Goal: Information Seeking & Learning: Learn about a topic

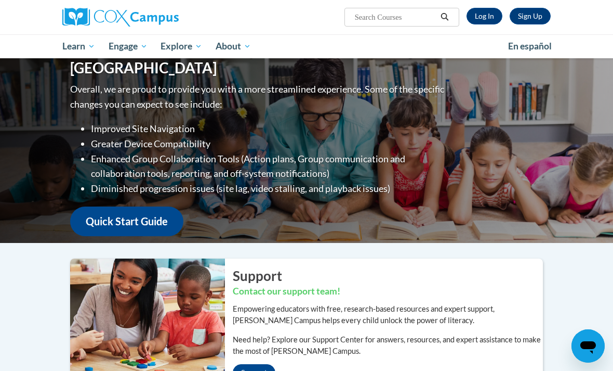
scroll to position [18, 0]
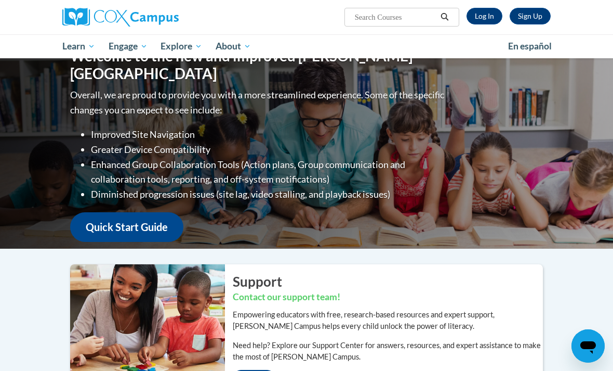
click at [493, 15] on link "Log In" at bounding box center [485, 16] width 36 height 17
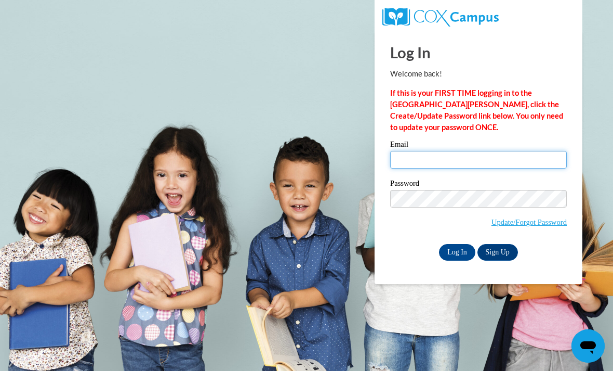
click at [461, 167] on input "Email" at bounding box center [478, 160] width 177 height 18
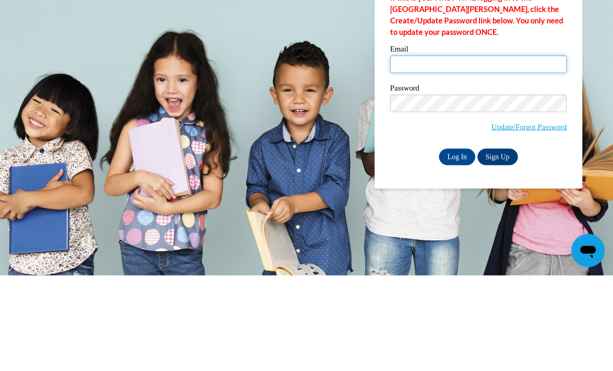
type input "bjaquez@daltonstate.edu"
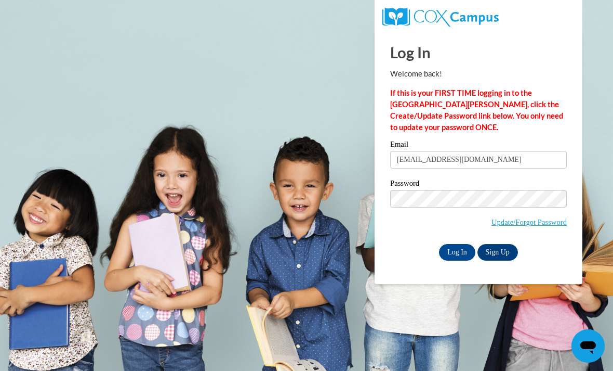
click at [450, 254] on input "Log In" at bounding box center [457, 252] width 36 height 17
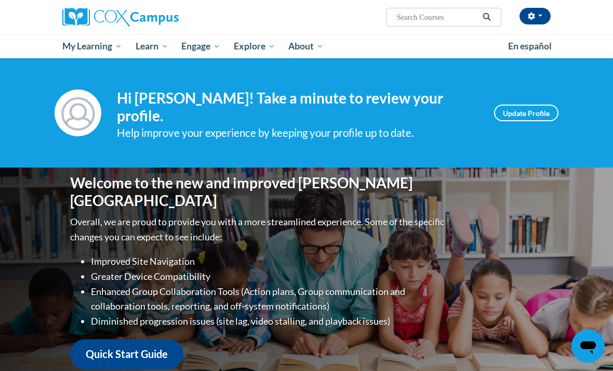
click at [0, 0] on span "My Course Progress" at bounding box center [0, 0] width 0 height 0
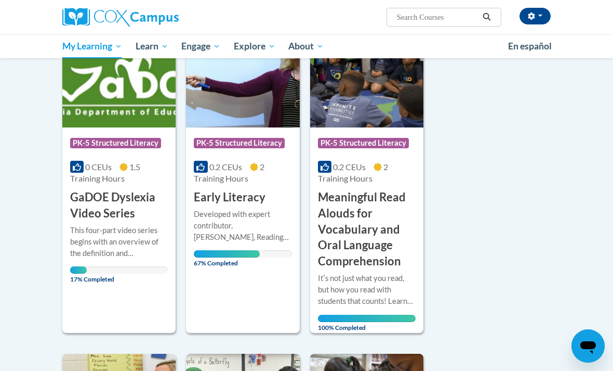
scroll to position [156, 0]
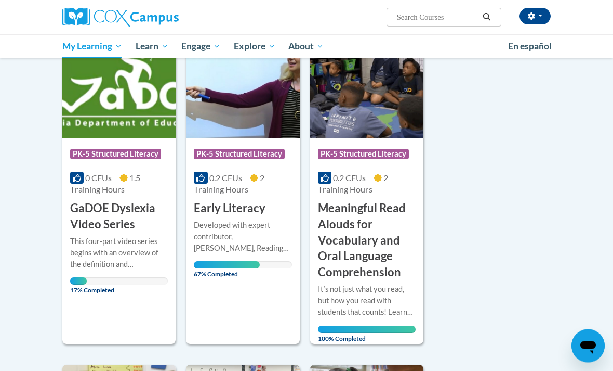
click at [216, 227] on div "Developed with expert contributor, Dr. Deborah Glaser, Reading Teacherʹs Top Te…" at bounding box center [243, 237] width 98 height 34
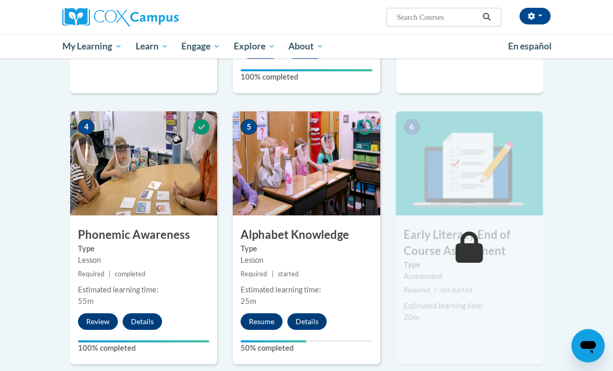
scroll to position [462, 0]
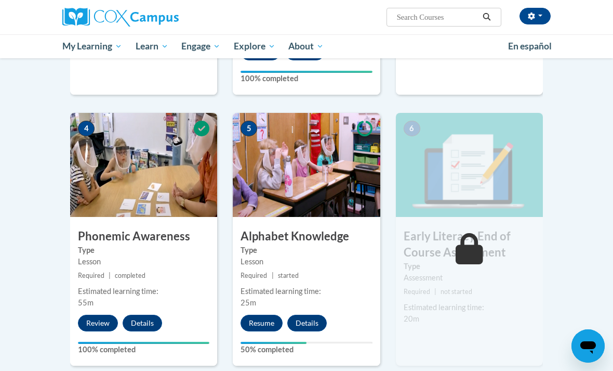
click at [264, 314] on button "Resume" at bounding box center [262, 322] width 42 height 17
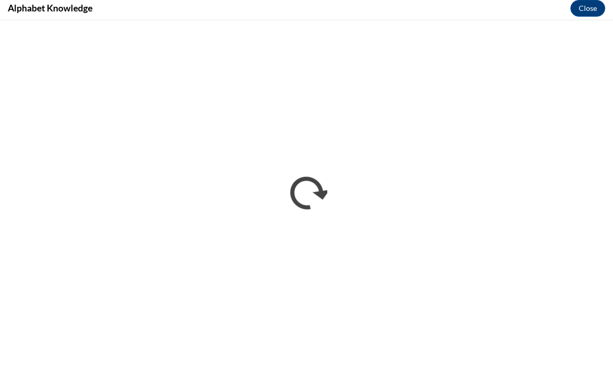
scroll to position [465, 0]
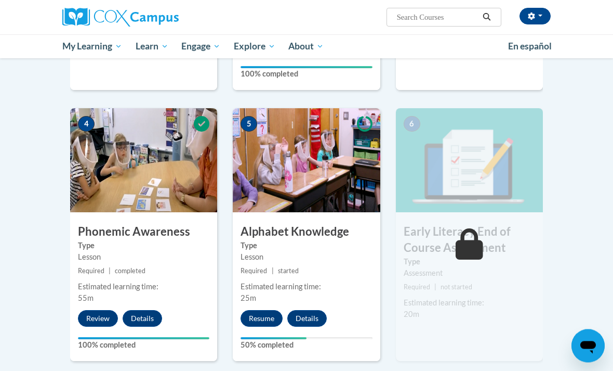
scroll to position [453, 0]
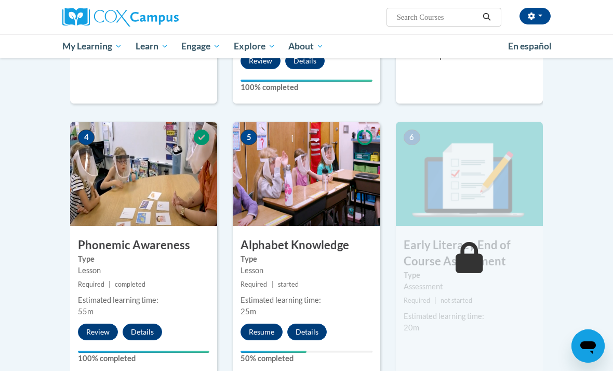
click at [246, 323] on button "Resume" at bounding box center [262, 331] width 42 height 17
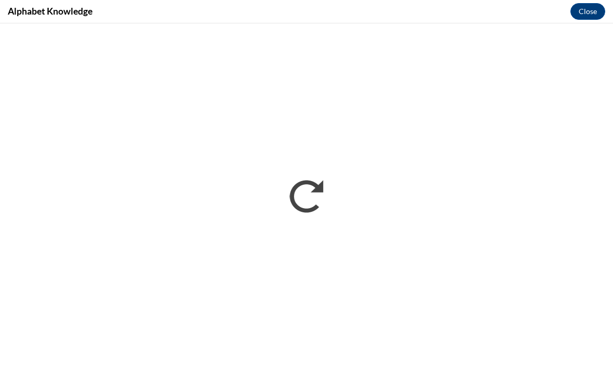
scroll to position [0, 0]
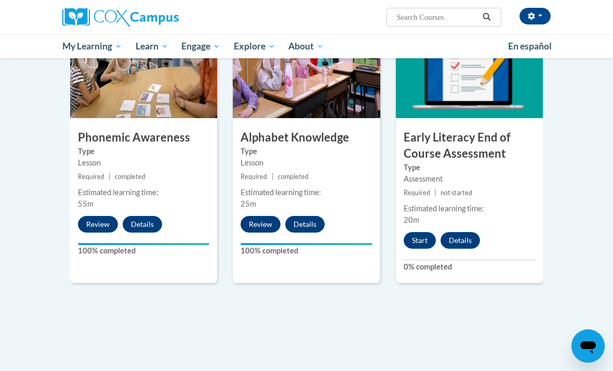
scroll to position [555, 0]
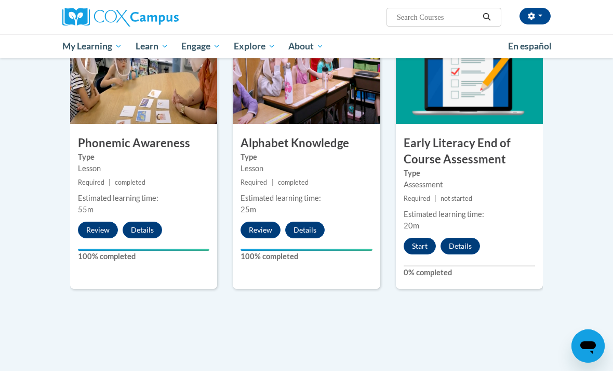
click at [428, 238] on button "Start" at bounding box center [420, 246] width 32 height 17
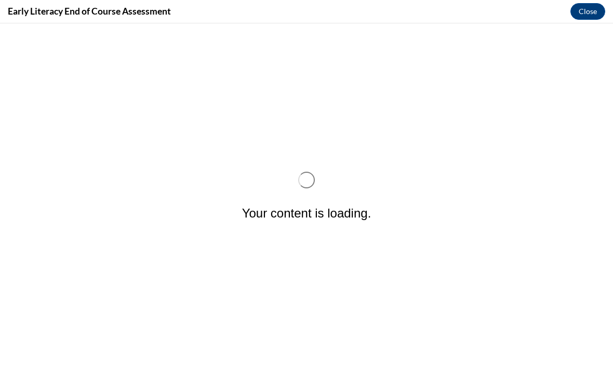
scroll to position [0, 0]
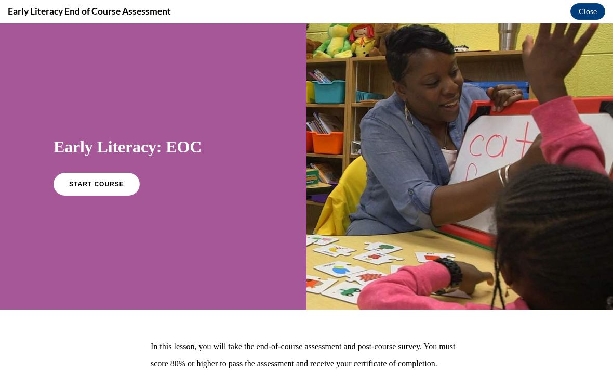
click at [100, 190] on link "START COURSE" at bounding box center [97, 184] width 86 height 23
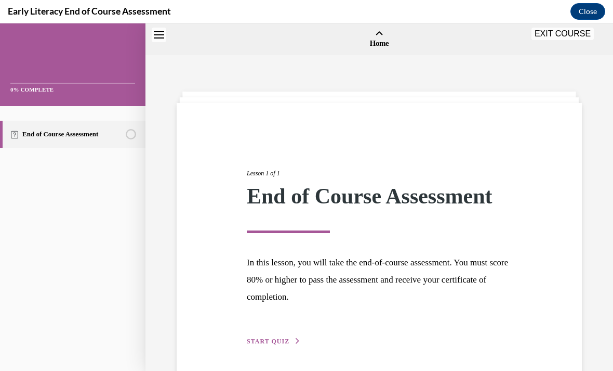
scroll to position [32, 0]
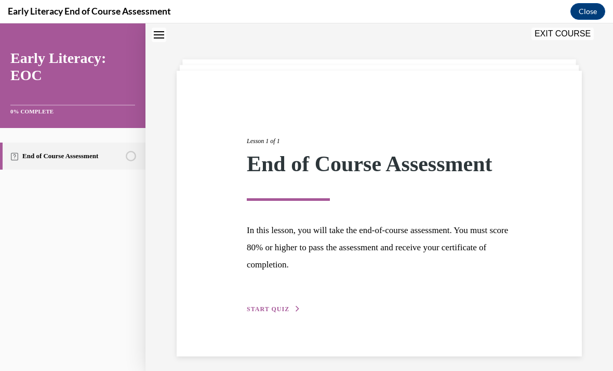
click at [274, 309] on span "START QUIZ" at bounding box center [268, 308] width 43 height 7
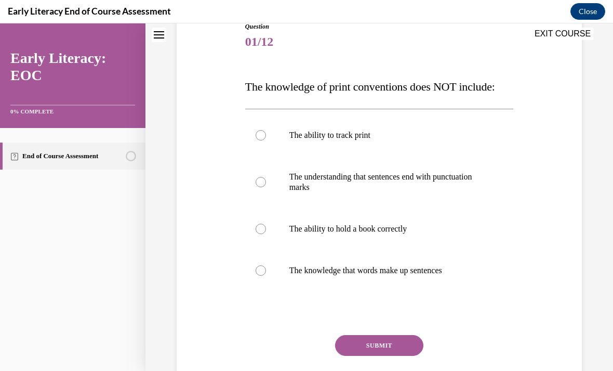
scroll to position [123, 0]
click at [270, 233] on div at bounding box center [379, 228] width 269 height 42
click at [363, 348] on button "SUBMIT" at bounding box center [379, 344] width 88 height 21
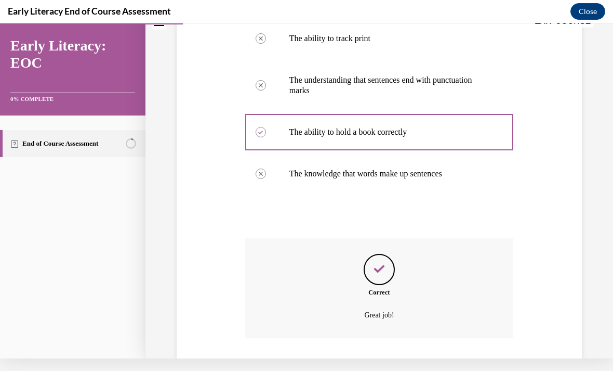
scroll to position [231, 0]
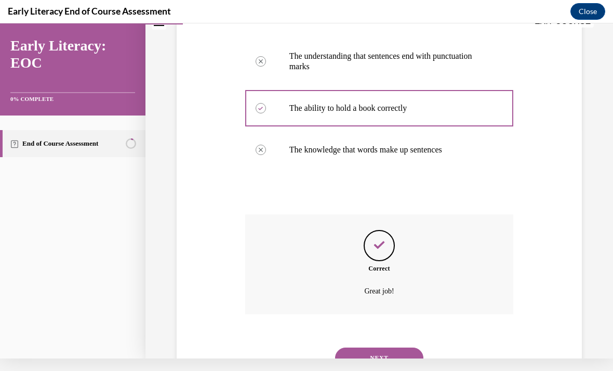
click at [362, 347] on button "NEXT" at bounding box center [379, 357] width 88 height 21
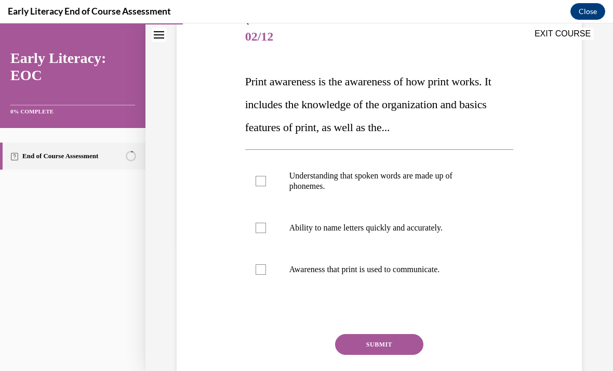
scroll to position [126, 0]
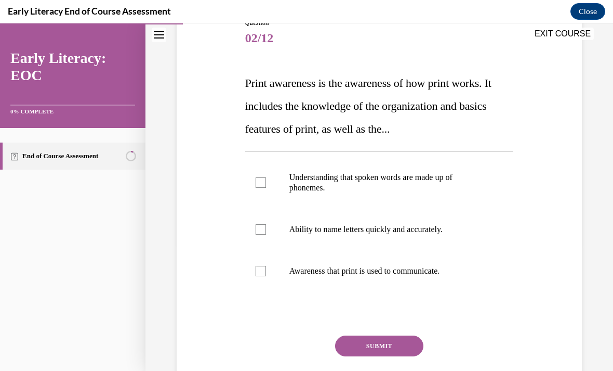
click at [474, 265] on div at bounding box center [379, 271] width 269 height 42
click at [395, 346] on button "SUBMIT" at bounding box center [379, 345] width 88 height 21
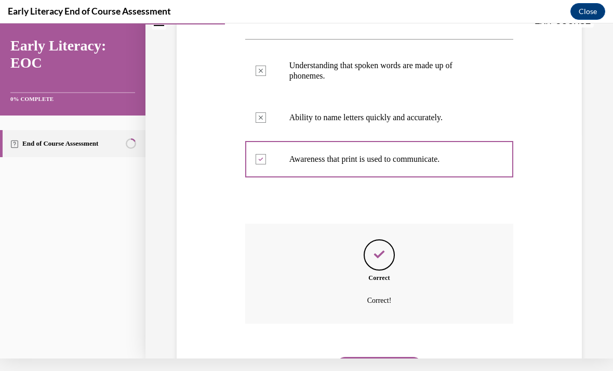
scroll to position [235, 0]
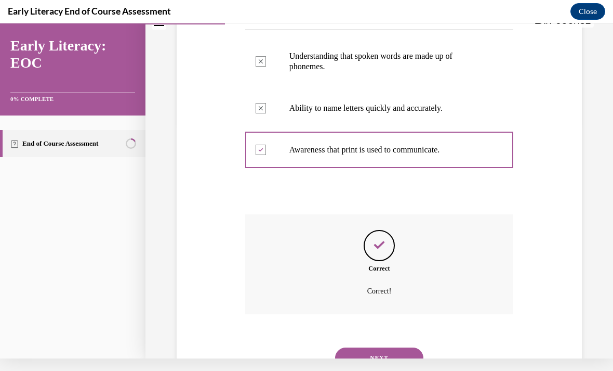
click at [402, 347] on button "NEXT" at bounding box center [379, 357] width 88 height 21
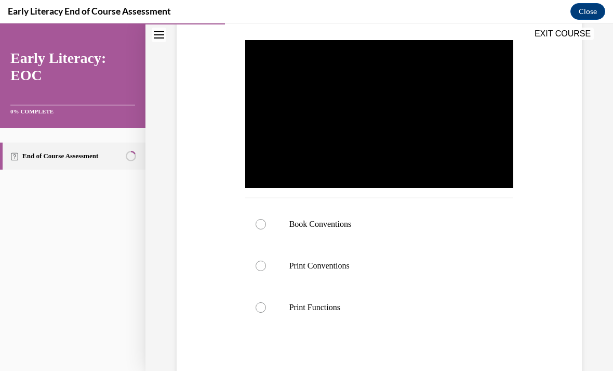
scroll to position [194, 0]
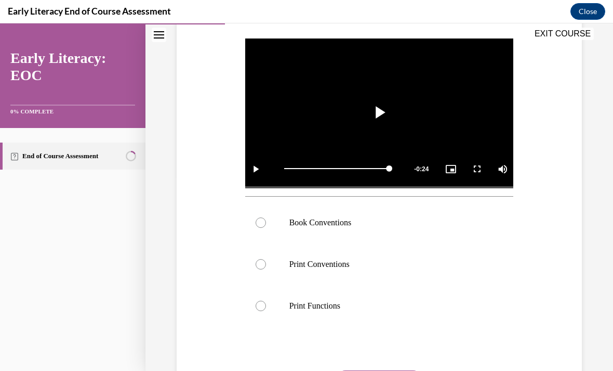
click at [430, 216] on div at bounding box center [379, 223] width 269 height 42
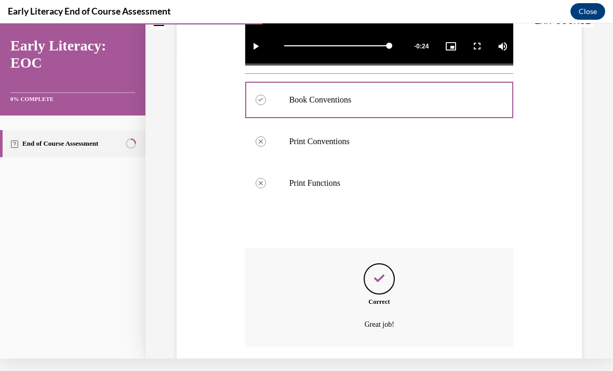
scroll to position [338, 0]
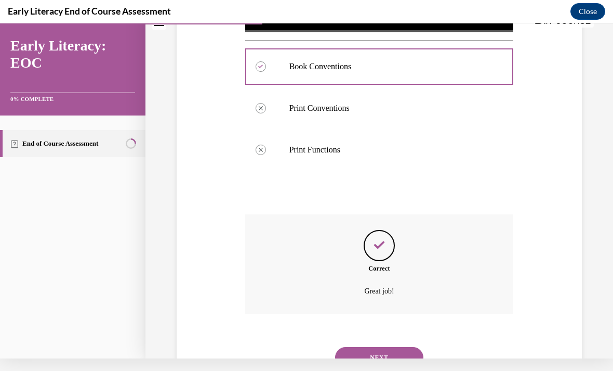
click at [368, 351] on button "NEXT" at bounding box center [379, 357] width 88 height 21
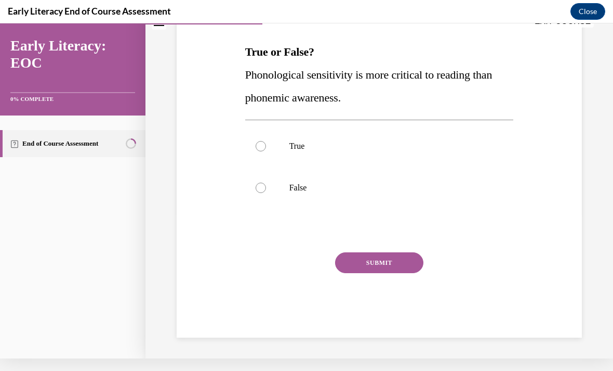
scroll to position [99, 0]
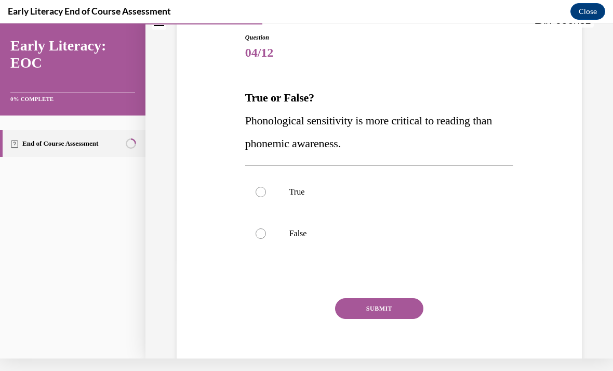
click at [265, 237] on div at bounding box center [261, 233] width 10 height 10
click at [372, 307] on button "SUBMIT" at bounding box center [379, 308] width 88 height 21
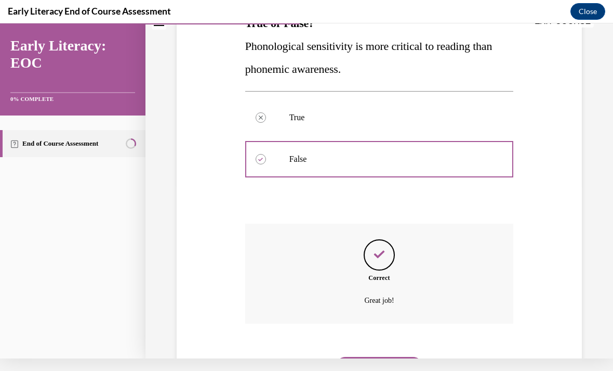
scroll to position [183, 0]
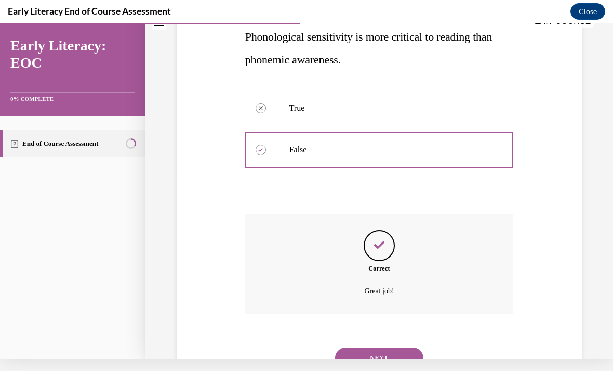
click at [361, 347] on button "NEXT" at bounding box center [379, 357] width 88 height 21
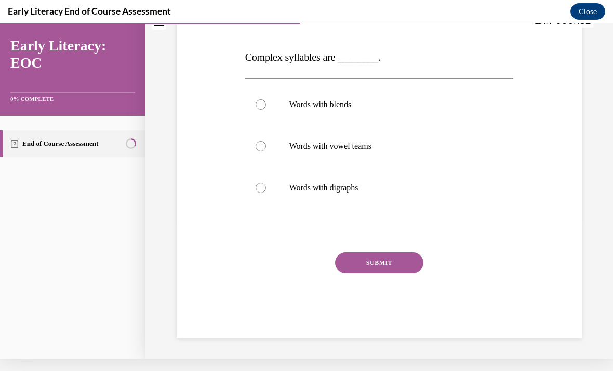
scroll to position [93, 0]
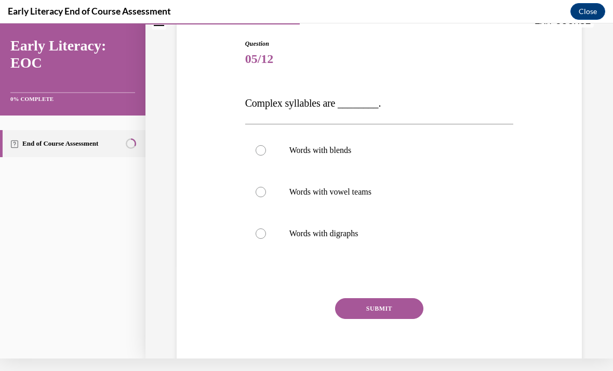
click at [390, 181] on div at bounding box center [379, 192] width 269 height 42
click at [382, 305] on button "SUBMIT" at bounding box center [379, 308] width 88 height 21
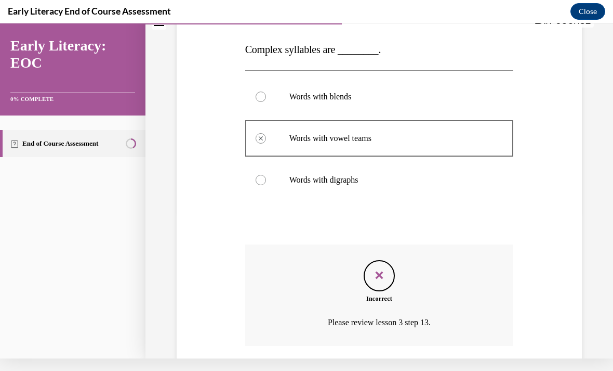
scroll to position [179, 0]
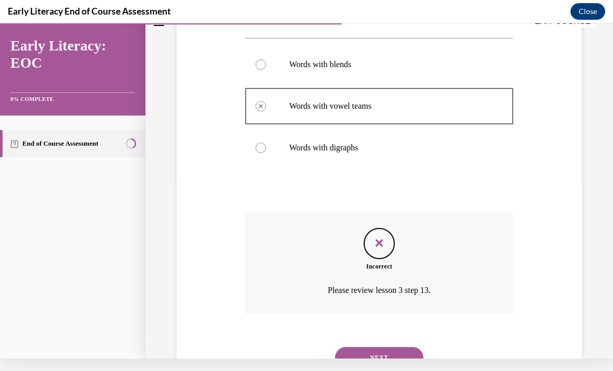
click at [368, 347] on button "NEXT" at bounding box center [379, 357] width 88 height 21
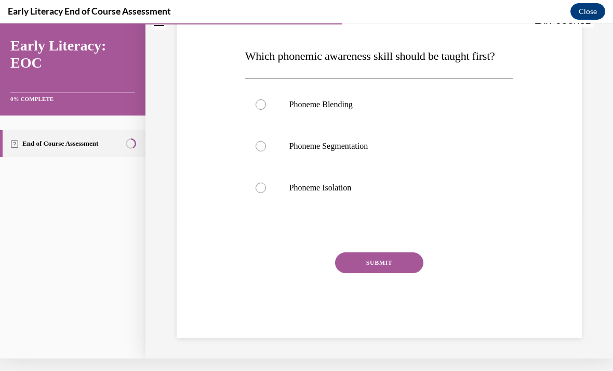
scroll to position [95, 0]
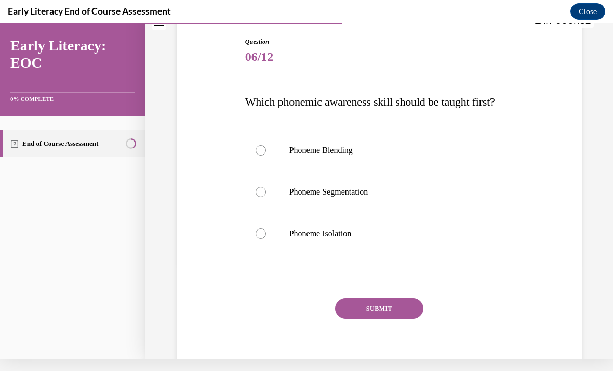
click at [355, 240] on div at bounding box center [379, 234] width 269 height 42
click at [344, 317] on button "SUBMIT" at bounding box center [379, 308] width 88 height 21
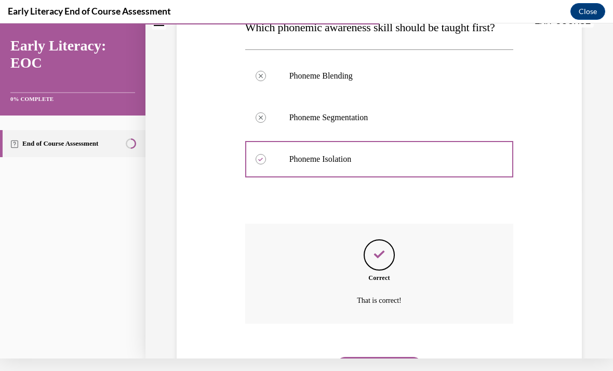
scroll to position [179, 0]
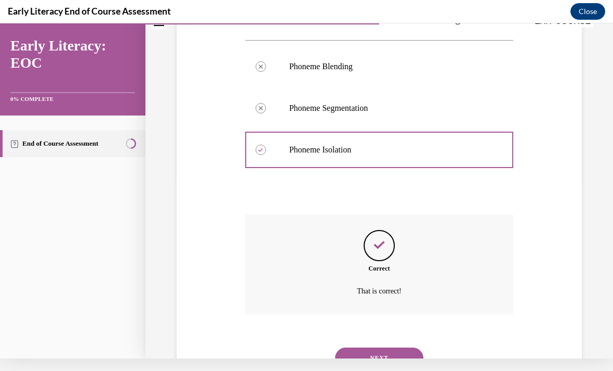
click at [356, 347] on button "NEXT" at bounding box center [379, 357] width 88 height 21
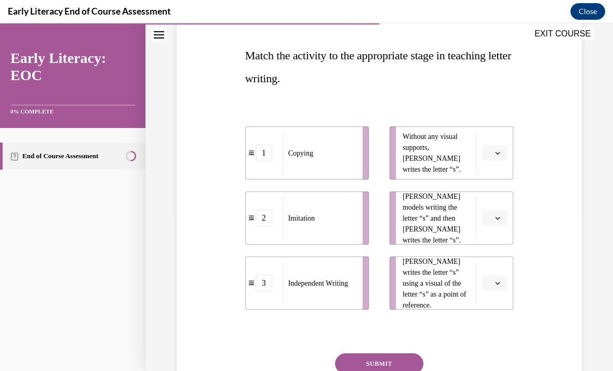
scroll to position [154, 0]
click at [491, 154] on span "Please select an option" at bounding box center [491, 153] width 4 height 10
click at [493, 239] on span "3" at bounding box center [491, 238] width 4 height 8
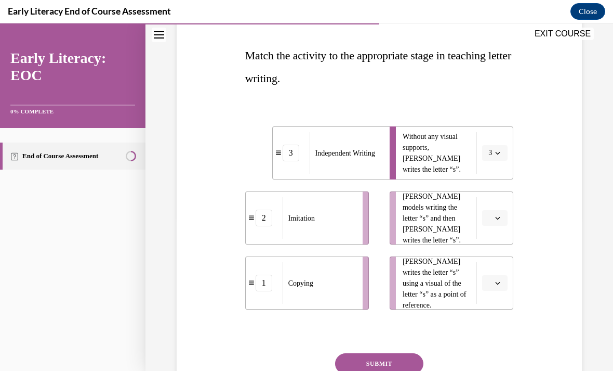
click at [500, 218] on icon "button" at bounding box center [498, 218] width 5 height 3
click at [493, 284] on span "2" at bounding box center [491, 283] width 4 height 8
click at [503, 276] on button "button" at bounding box center [494, 283] width 25 height 16
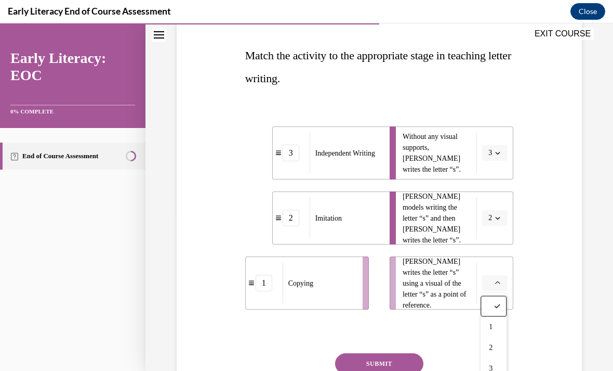
click at [493, 348] on span "2" at bounding box center [491, 348] width 4 height 8
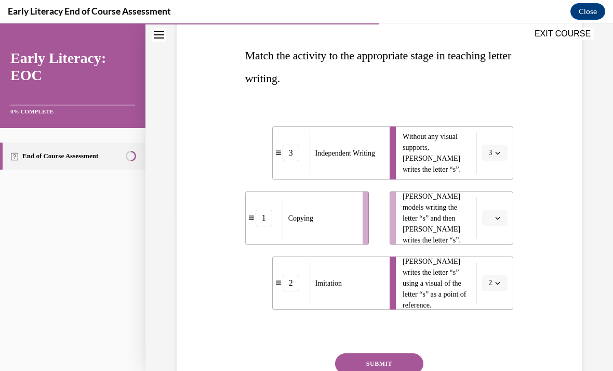
click at [498, 220] on span "button" at bounding box center [497, 217] width 7 height 7
click at [493, 259] on span "1" at bounding box center [491, 262] width 4 height 8
click at [383, 364] on button "SUBMIT" at bounding box center [379, 363] width 88 height 21
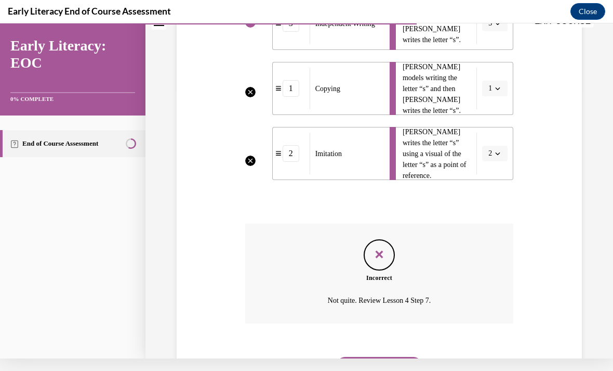
scroll to position [280, 0]
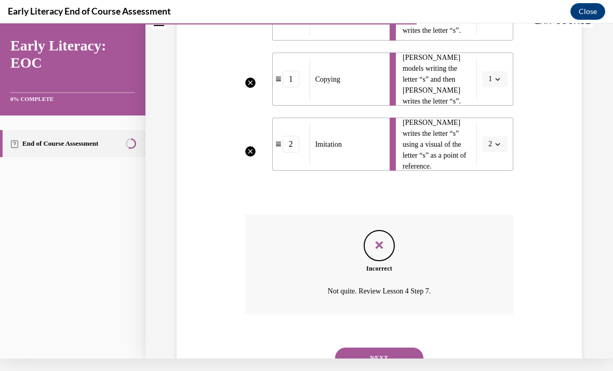
click at [364, 347] on button "NEXT" at bounding box center [379, 357] width 88 height 21
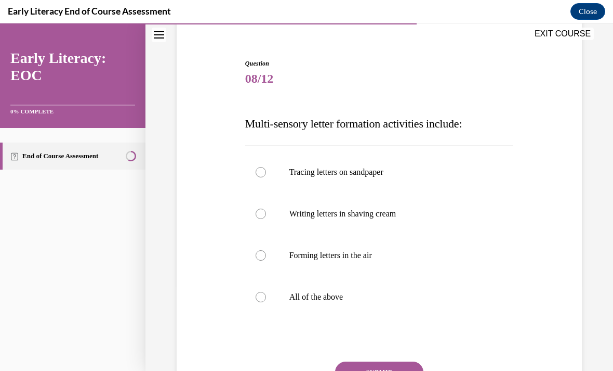
scroll to position [78, 0]
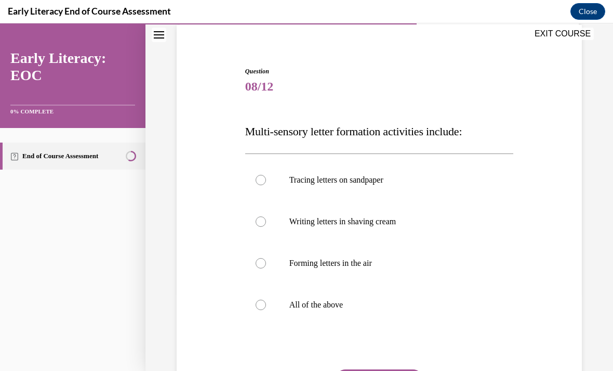
click at [370, 305] on p "All of the above" at bounding box center [389, 304] width 199 height 10
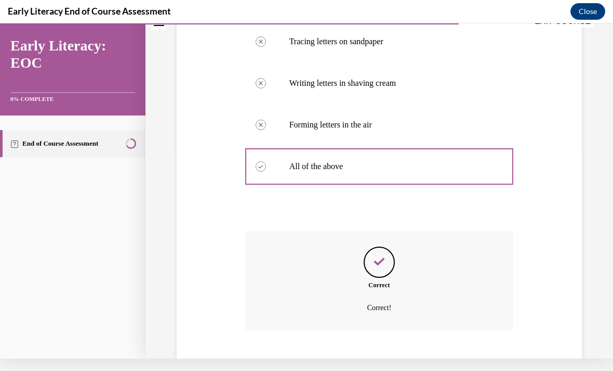
scroll to position [220, 0]
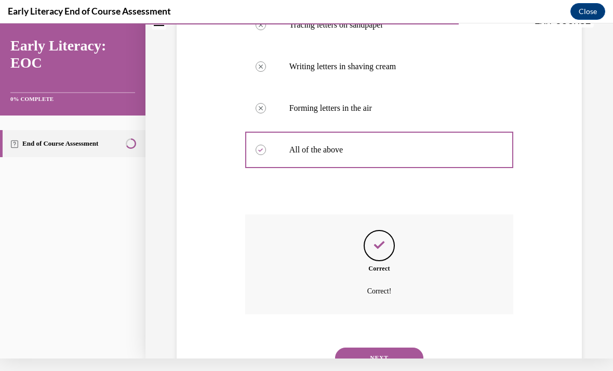
click at [391, 351] on button "NEXT" at bounding box center [379, 357] width 88 height 21
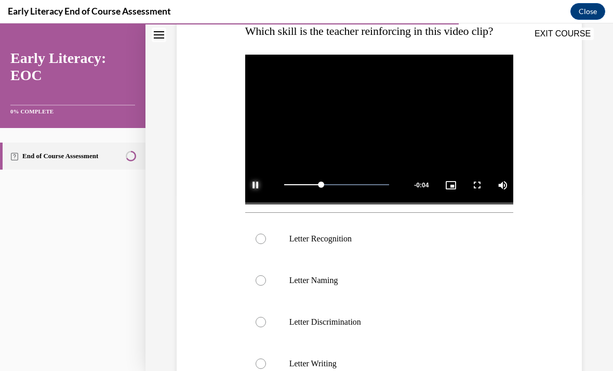
scroll to position [178, 0]
click at [351, 232] on div at bounding box center [379, 239] width 269 height 42
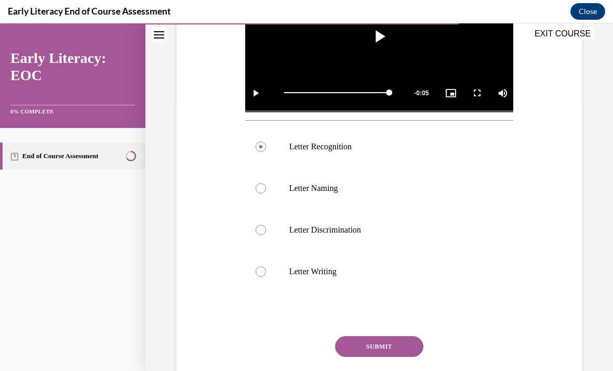
scroll to position [275, 0]
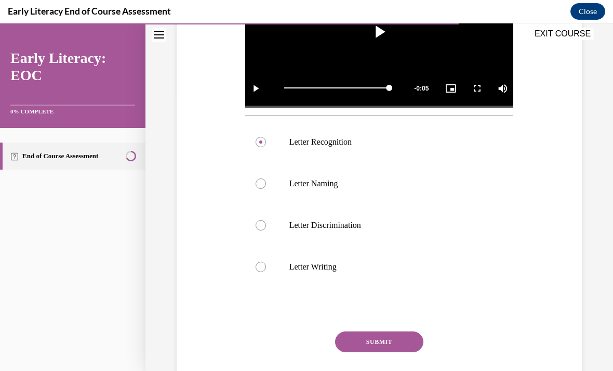
click at [349, 344] on button "SUBMIT" at bounding box center [379, 341] width 88 height 21
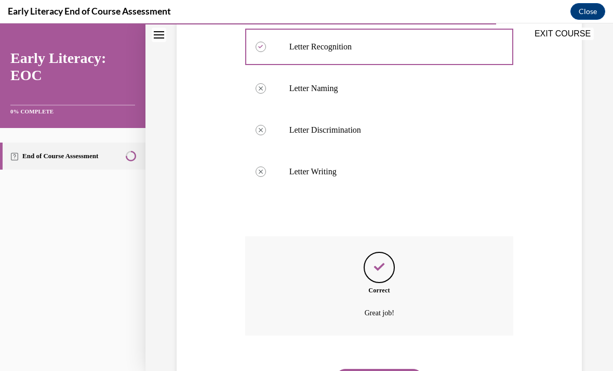
scroll to position [379, 0]
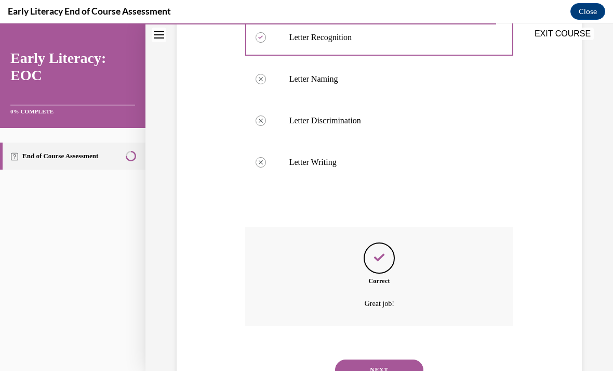
click at [346, 362] on button "NEXT" at bounding box center [379, 369] width 88 height 21
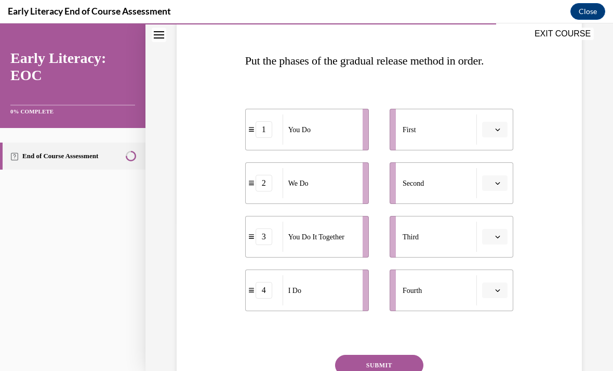
scroll to position [149, 0]
click at [497, 129] on icon "button" at bounding box center [497, 129] width 5 height 5
click at [495, 173] on div "1" at bounding box center [494, 173] width 26 height 21
click at [495, 120] on li "First 1" at bounding box center [452, 130] width 124 height 42
click at [498, 127] on icon "button" at bounding box center [497, 129] width 5 height 5
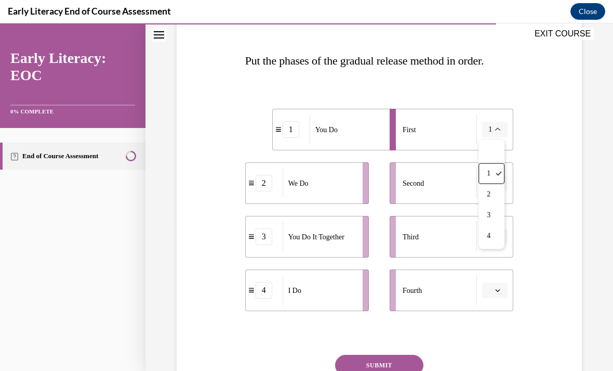
click at [492, 234] on div "4" at bounding box center [492, 236] width 26 height 21
click at [497, 185] on icon "button" at bounding box center [497, 182] width 5 height 5
click at [493, 245] on span "2" at bounding box center [491, 248] width 4 height 8
click at [492, 234] on span "Please select an option" at bounding box center [491, 236] width 4 height 10
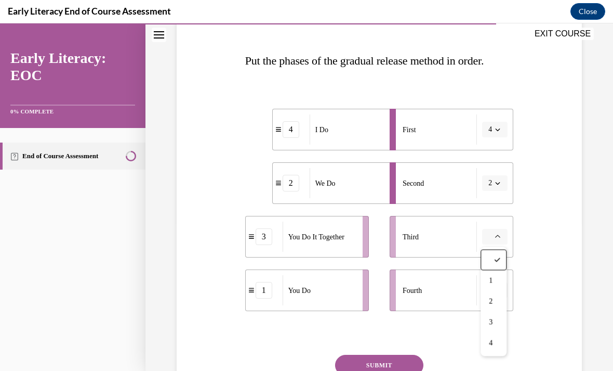
click at [491, 328] on div "3" at bounding box center [494, 322] width 26 height 21
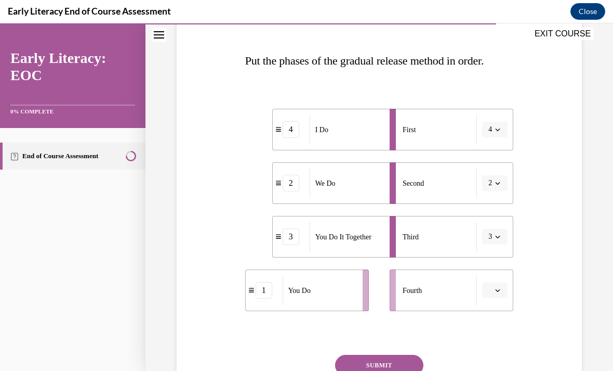
click at [495, 292] on icon "button" at bounding box center [497, 289] width 5 height 5
click at [492, 204] on span "1" at bounding box center [491, 205] width 4 height 8
click at [398, 357] on button "SUBMIT" at bounding box center [379, 365] width 88 height 21
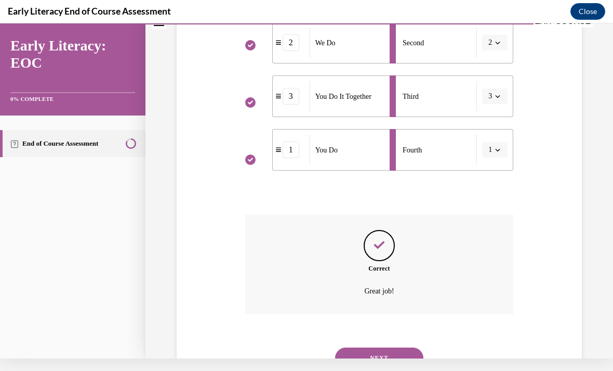
click at [401, 347] on button "NEXT" at bounding box center [379, 357] width 88 height 21
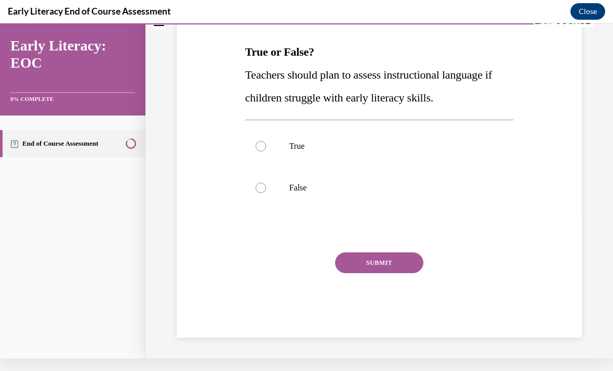
scroll to position [99, 0]
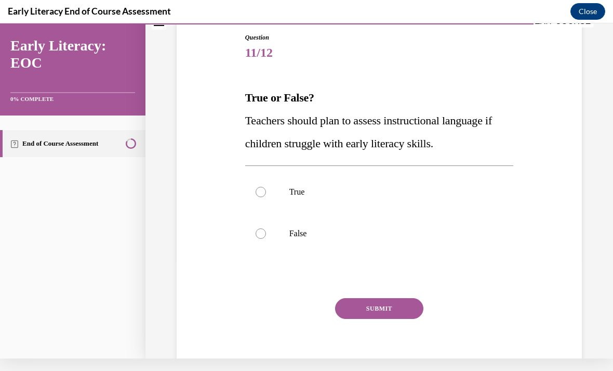
click at [392, 198] on div at bounding box center [379, 192] width 269 height 42
click at [381, 304] on button "SUBMIT" at bounding box center [379, 308] width 88 height 21
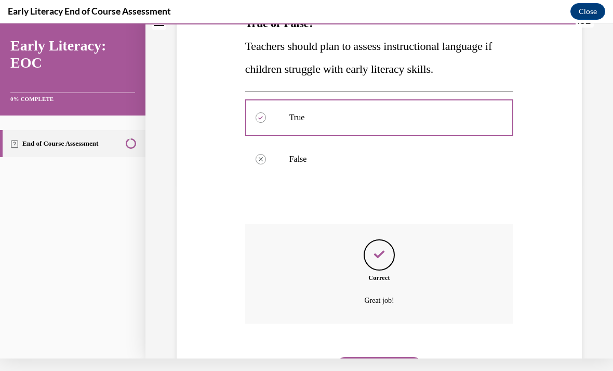
scroll to position [183, 0]
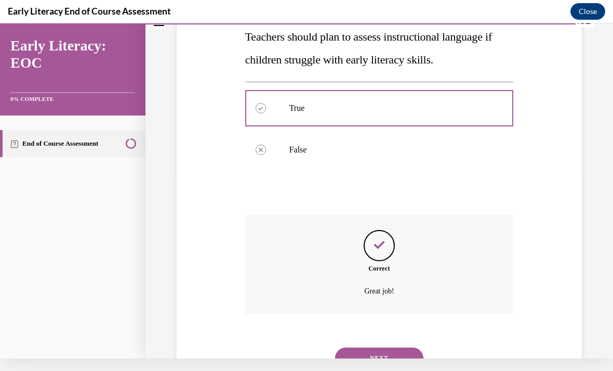
click at [373, 347] on button "NEXT" at bounding box center [379, 357] width 88 height 21
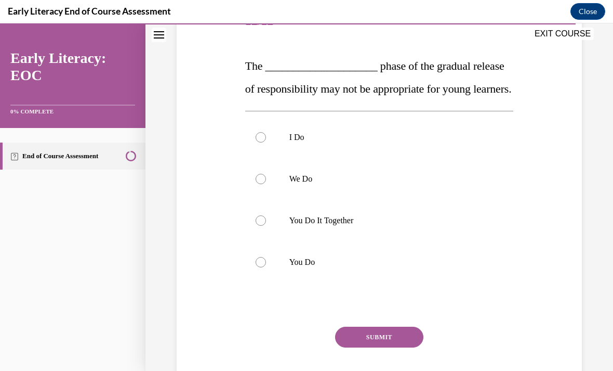
scroll to position [143, 0]
click at [340, 283] on div at bounding box center [379, 262] width 269 height 42
click at [382, 347] on button "SUBMIT" at bounding box center [379, 336] width 88 height 21
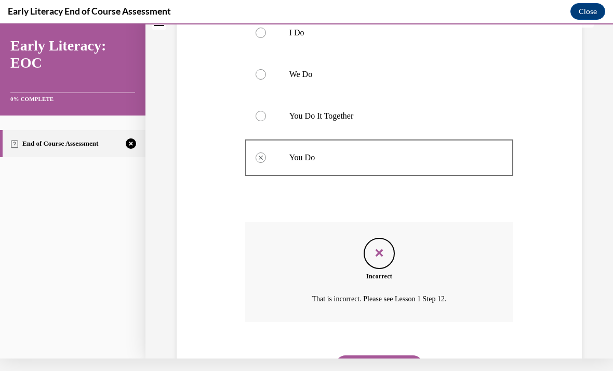
scroll to position [266, 0]
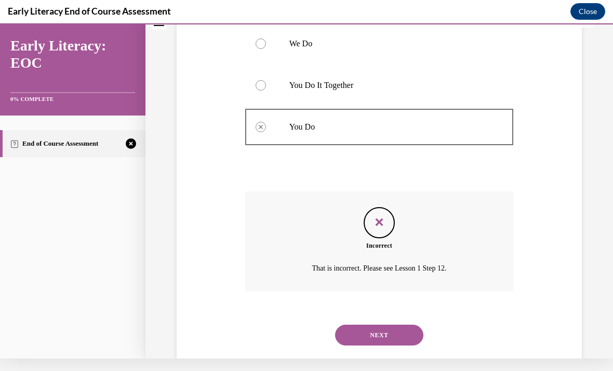
click at [370, 345] on button "NEXT" at bounding box center [379, 334] width 88 height 21
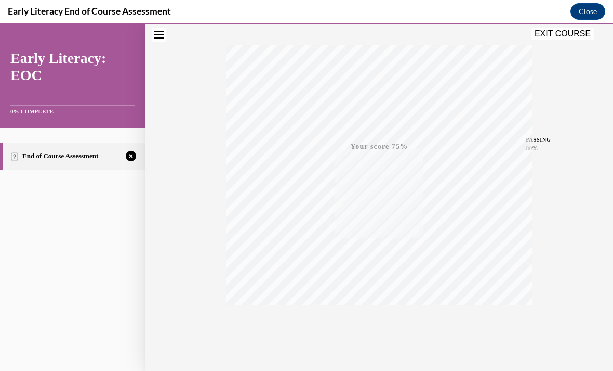
scroll to position [154, 0]
click at [383, 332] on div "TAKE AGAIN" at bounding box center [379, 334] width 37 height 24
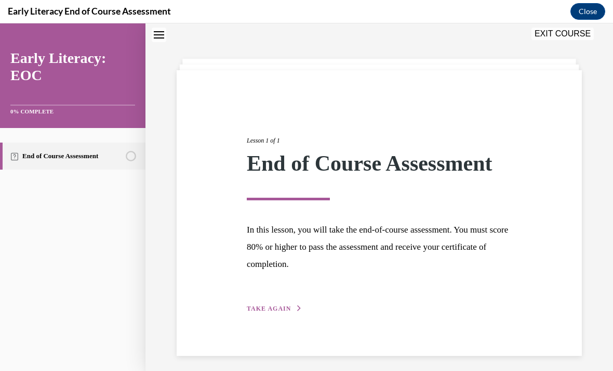
click at [281, 305] on span "TAKE AGAIN" at bounding box center [269, 308] width 44 height 7
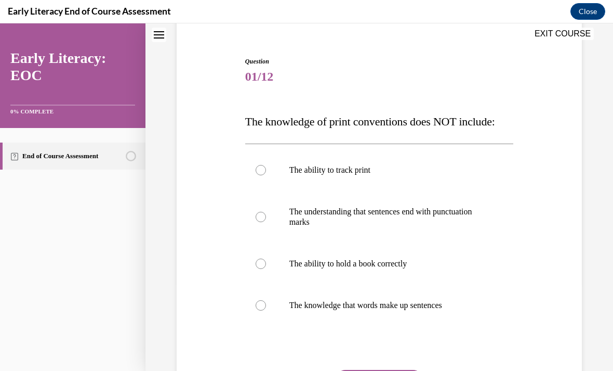
scroll to position [88, 0]
click at [411, 265] on p "The ability to hold a book correctly" at bounding box center [389, 263] width 199 height 10
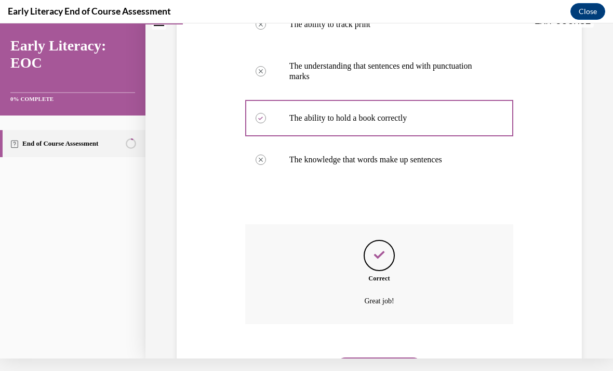
scroll to position [231, 0]
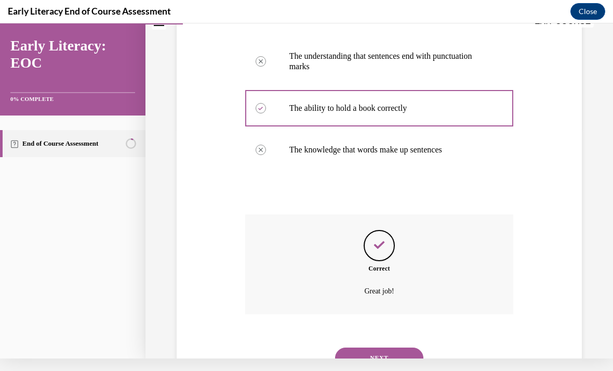
click at [368, 347] on button "NEXT" at bounding box center [379, 357] width 88 height 21
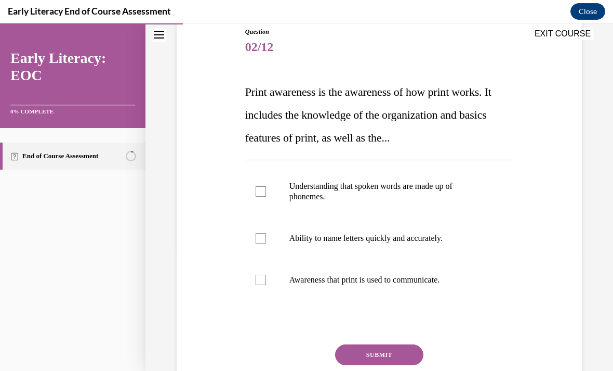
scroll to position [117, 0]
click at [408, 271] on div at bounding box center [379, 280] width 269 height 42
click at [365, 353] on button "SUBMIT" at bounding box center [379, 354] width 88 height 21
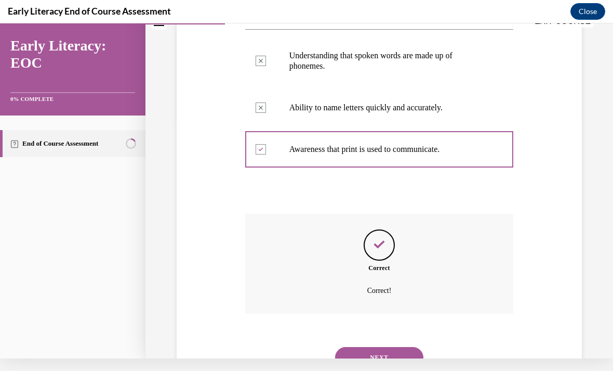
scroll to position [235, 0]
click at [368, 350] on button "NEXT" at bounding box center [379, 357] width 88 height 21
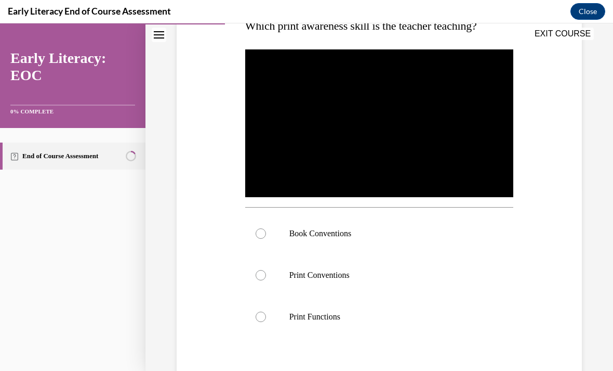
scroll to position [185, 0]
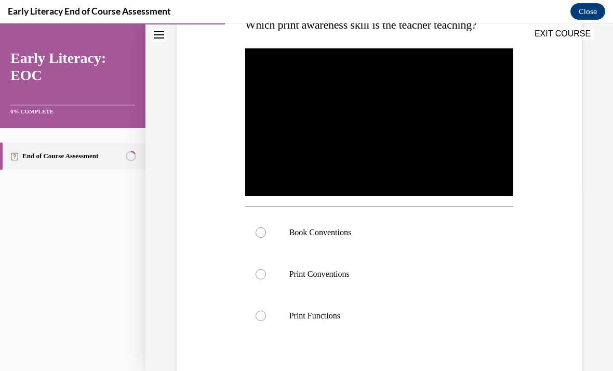
click at [404, 233] on p "Book Conventions" at bounding box center [389, 232] width 199 height 10
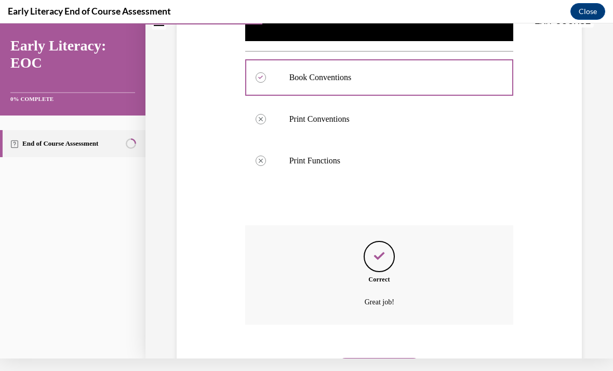
scroll to position [338, 0]
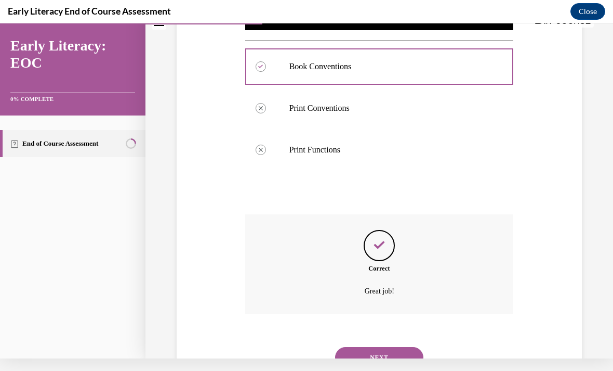
click at [379, 347] on button "NEXT" at bounding box center [379, 357] width 88 height 21
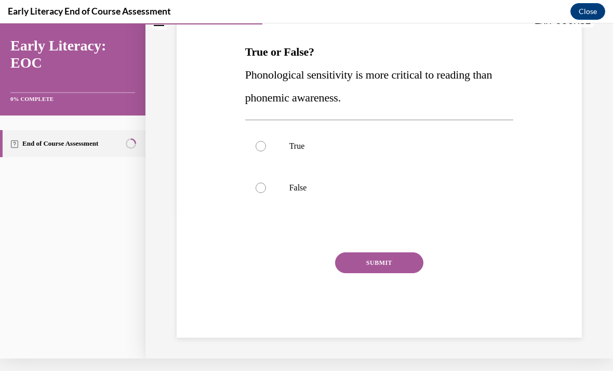
scroll to position [99, 0]
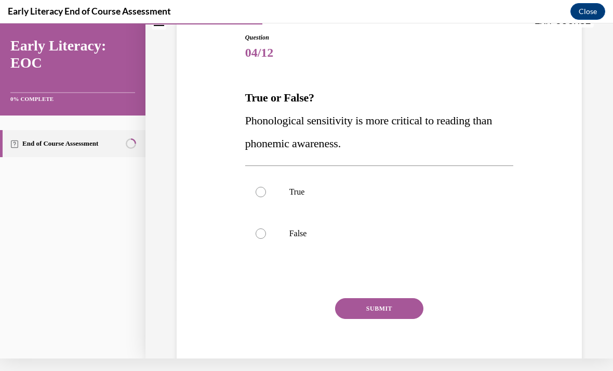
click at [380, 233] on p "False" at bounding box center [389, 233] width 199 height 10
click at [379, 312] on button "SUBMIT" at bounding box center [379, 308] width 88 height 21
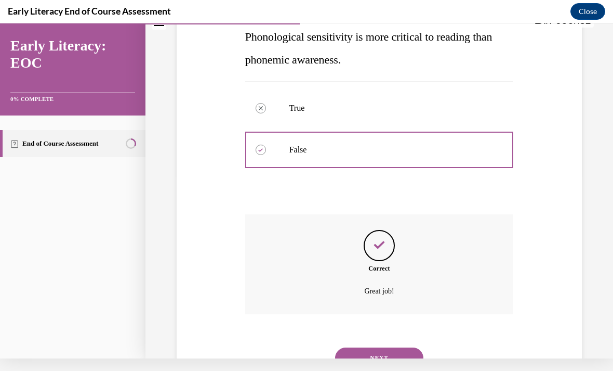
click at [365, 347] on button "NEXT" at bounding box center [379, 357] width 88 height 21
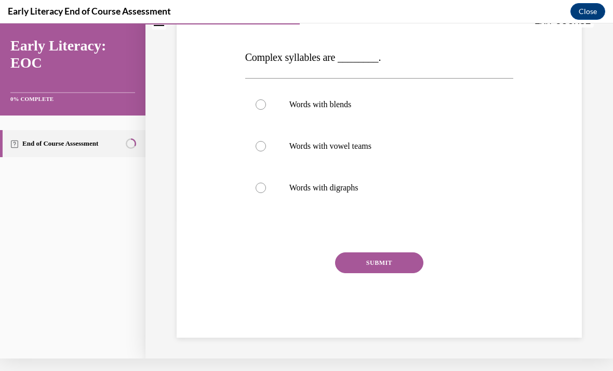
scroll to position [93, 0]
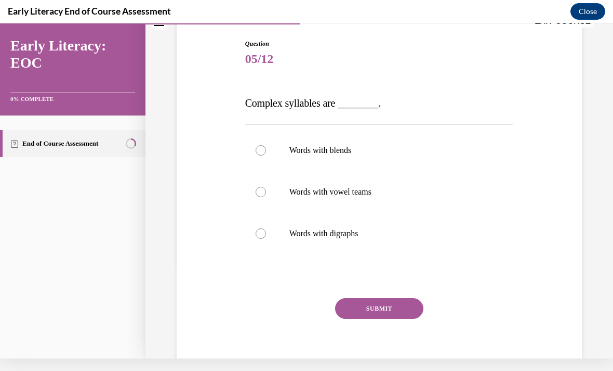
click at [410, 186] on div at bounding box center [379, 192] width 269 height 42
click at [374, 308] on button "SUBMIT" at bounding box center [379, 308] width 88 height 21
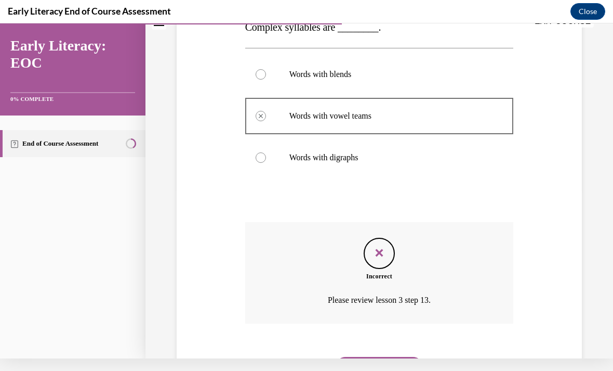
scroll to position [179, 0]
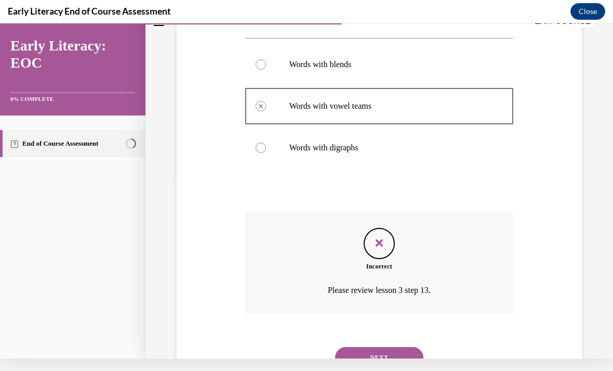
click at [366, 347] on button "NEXT" at bounding box center [379, 357] width 88 height 21
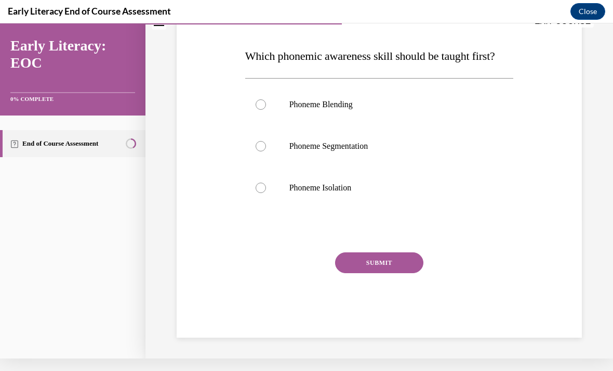
scroll to position [95, 0]
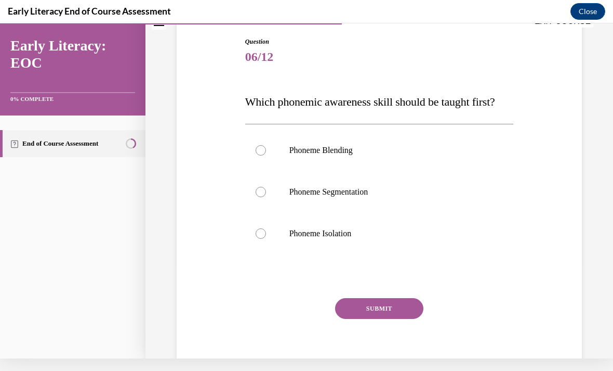
click at [396, 235] on p "Phoneme Isolation" at bounding box center [389, 233] width 199 height 10
click at [369, 314] on button "SUBMIT" at bounding box center [379, 308] width 88 height 21
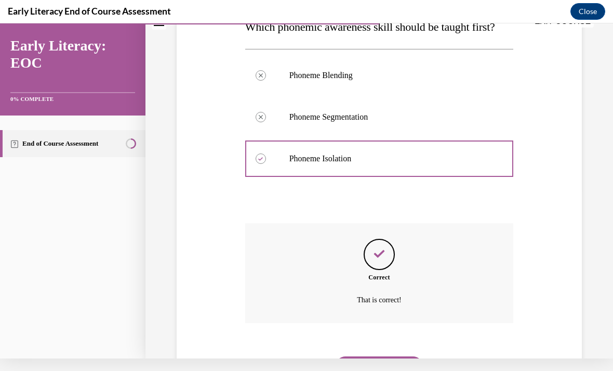
scroll to position [179, 0]
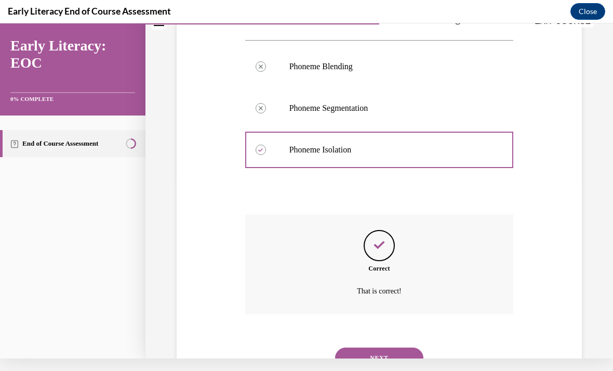
click at [375, 349] on button "NEXT" at bounding box center [379, 357] width 88 height 21
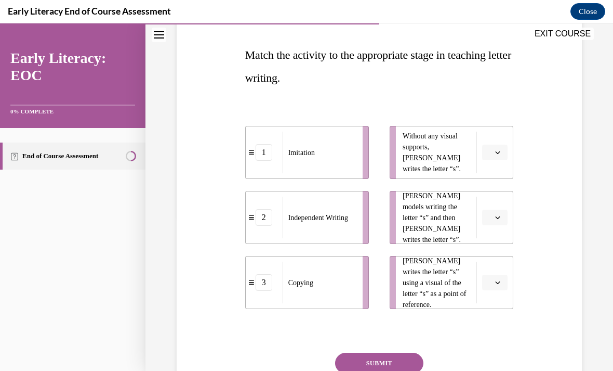
scroll to position [155, 0]
click at [502, 221] on button "button" at bounding box center [494, 217] width 25 height 16
click at [490, 262] on span "1" at bounding box center [491, 261] width 4 height 8
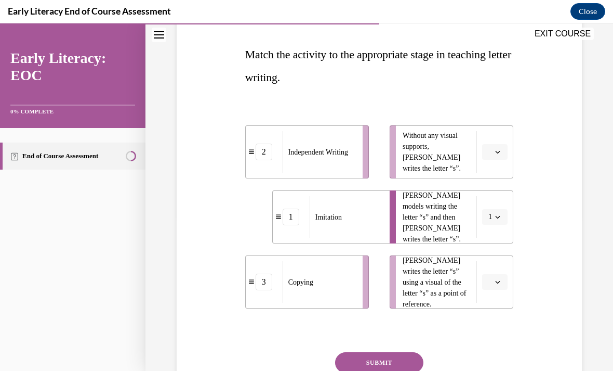
click at [493, 151] on button "button" at bounding box center [494, 152] width 25 height 16
click at [499, 217] on div "2" at bounding box center [494, 216] width 26 height 21
click at [500, 279] on icon "button" at bounding box center [497, 281] width 5 height 5
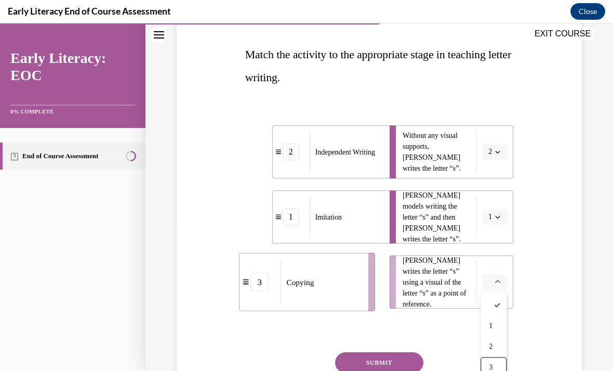
click at [493, 370] on span "3" at bounding box center [491, 367] width 4 height 8
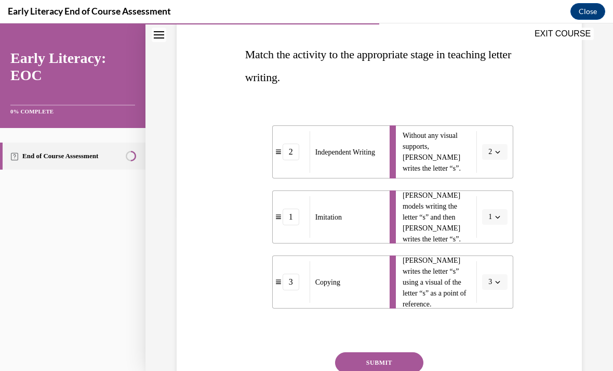
click at [409, 361] on button "SUBMIT" at bounding box center [379, 362] width 88 height 21
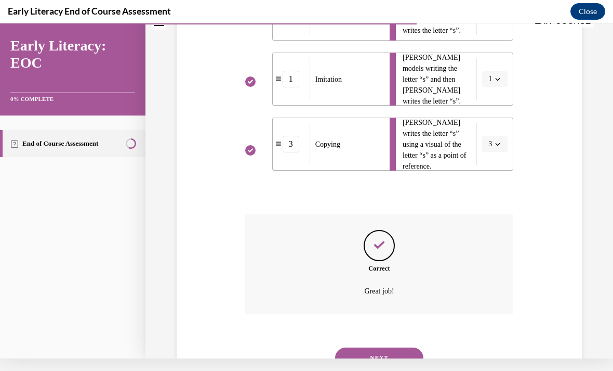
click at [402, 347] on button "NEXT" at bounding box center [379, 357] width 88 height 21
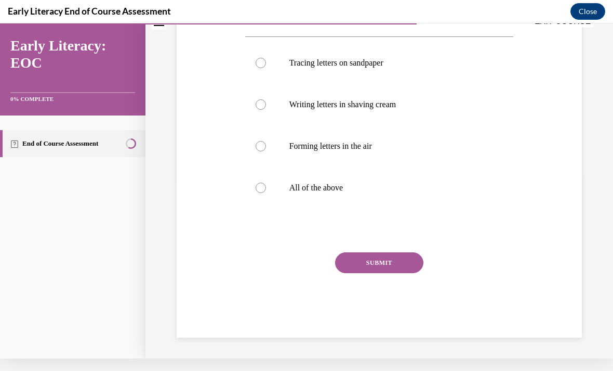
scroll to position [0, 0]
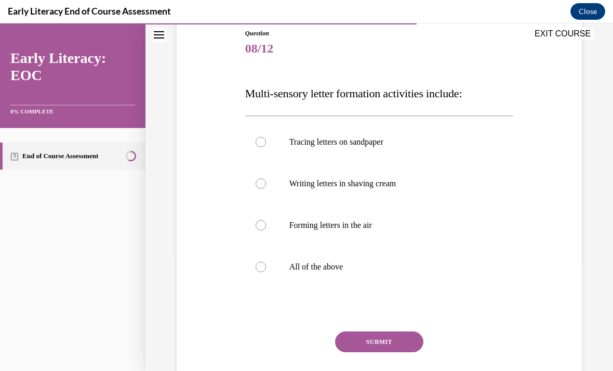
click at [403, 261] on div at bounding box center [379, 267] width 269 height 42
click at [398, 337] on button "SUBMIT" at bounding box center [379, 341] width 88 height 21
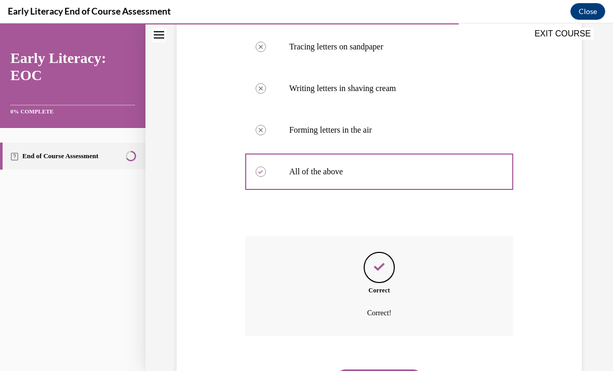
scroll to position [220, 0]
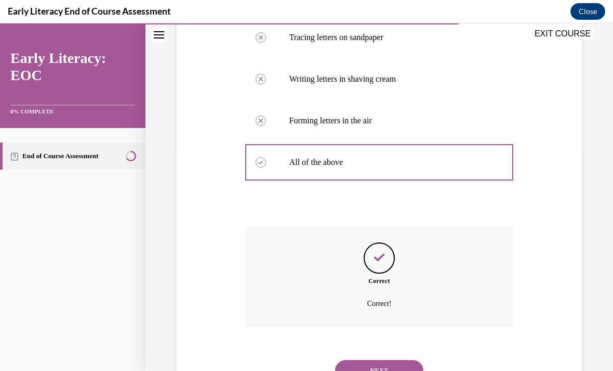
click at [393, 360] on button "NEXT" at bounding box center [379, 370] width 88 height 21
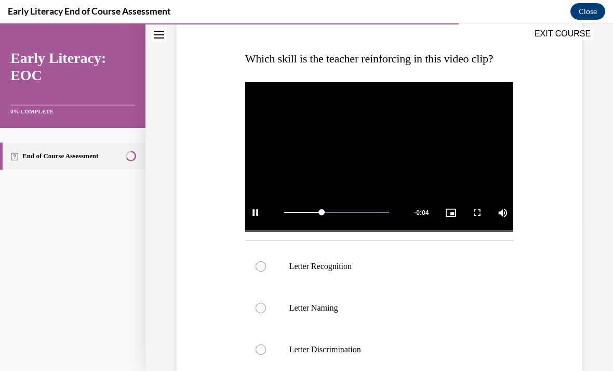
click at [434, 271] on div at bounding box center [379, 266] width 269 height 42
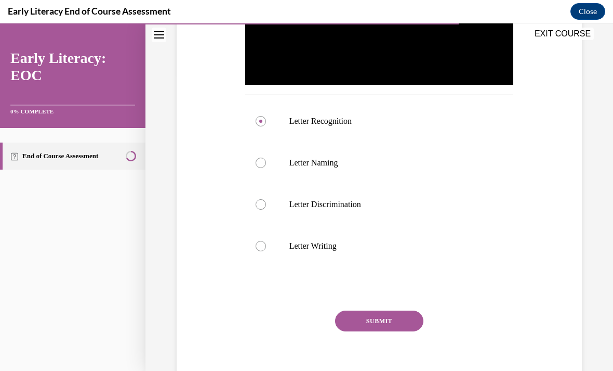
click at [401, 315] on button "SUBMIT" at bounding box center [379, 320] width 88 height 21
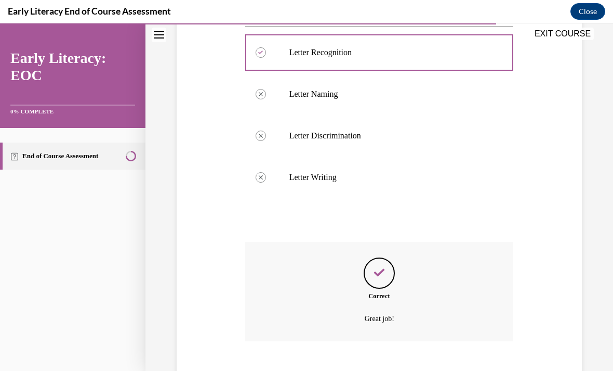
scroll to position [379, 0]
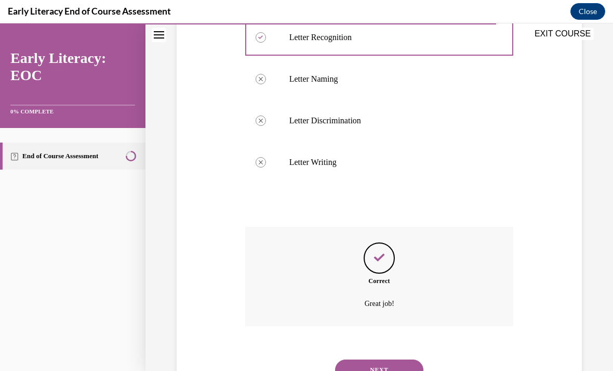
click at [398, 359] on button "NEXT" at bounding box center [379, 369] width 88 height 21
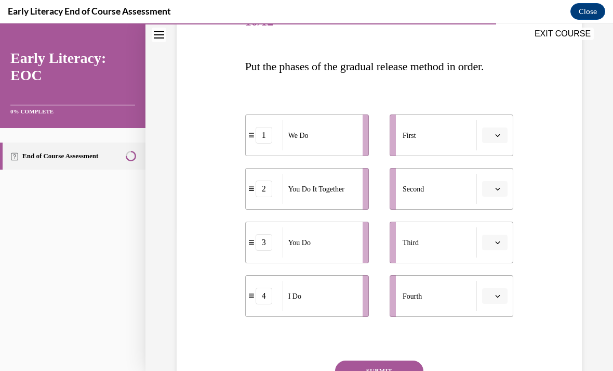
scroll to position [141, 0]
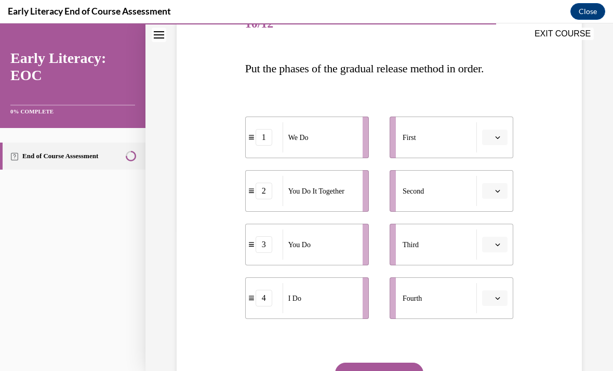
click at [499, 136] on icon "button" at bounding box center [497, 137] width 5 height 5
click at [493, 244] on span "4" at bounding box center [491, 244] width 4 height 8
click at [496, 192] on icon "button" at bounding box center [497, 190] width 5 height 5
click at [493, 256] on span "2" at bounding box center [491, 256] width 4 height 8
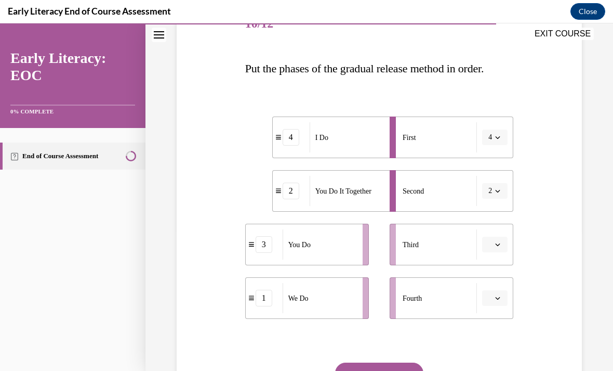
click at [495, 194] on button "2" at bounding box center [494, 191] width 25 height 16
click at [493, 234] on div "1" at bounding box center [492, 235] width 26 height 21
click at [500, 247] on span "button" at bounding box center [497, 244] width 7 height 7
click at [495, 310] on div "2" at bounding box center [494, 309] width 26 height 21
click at [500, 300] on span "button" at bounding box center [497, 297] width 7 height 7
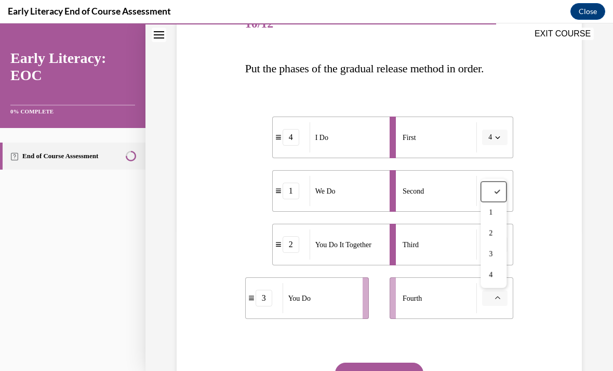
click at [496, 254] on div "3" at bounding box center [494, 254] width 26 height 21
click at [405, 370] on button "SUBMIT" at bounding box center [379, 372] width 88 height 21
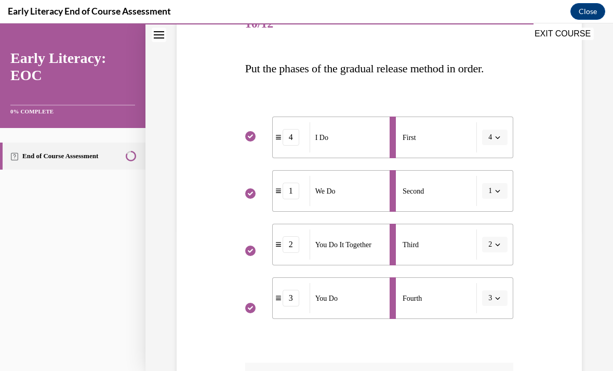
scroll to position [12, 0]
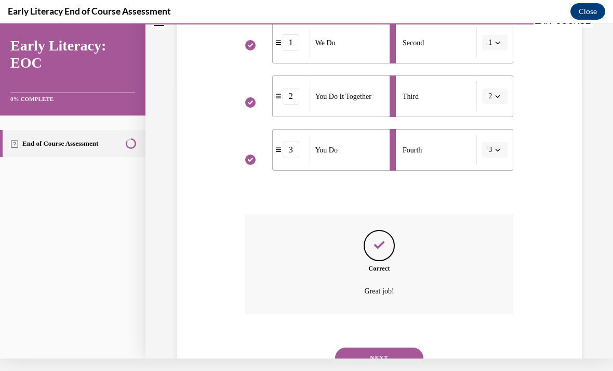
click at [400, 347] on button "NEXT" at bounding box center [379, 357] width 88 height 21
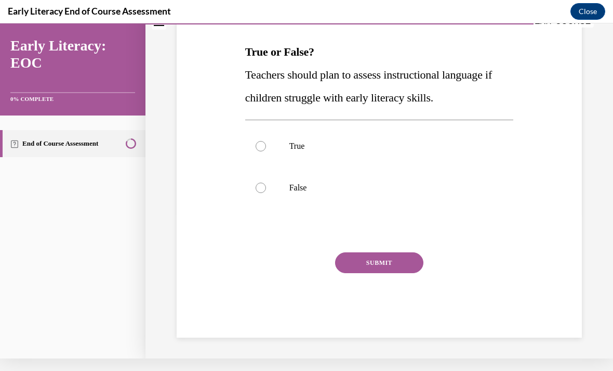
scroll to position [99, 0]
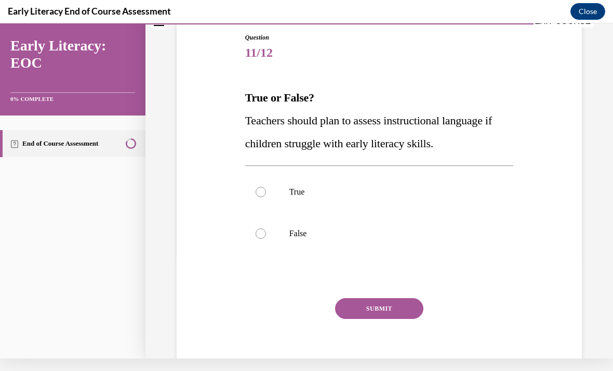
click at [395, 183] on div at bounding box center [379, 192] width 269 height 42
click at [389, 303] on button "SUBMIT" at bounding box center [379, 308] width 88 height 21
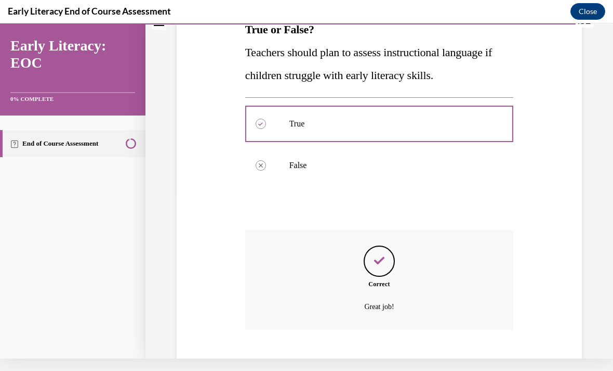
scroll to position [183, 0]
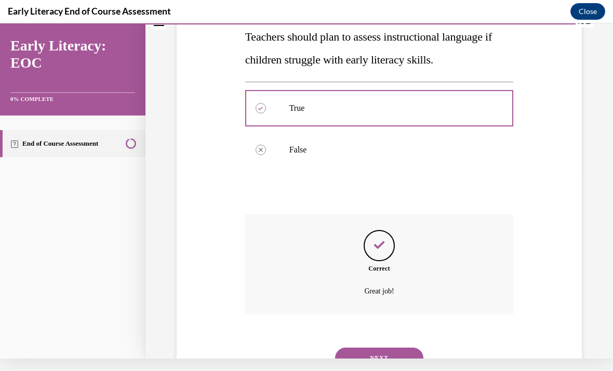
click at [391, 347] on button "NEXT" at bounding box center [379, 357] width 88 height 21
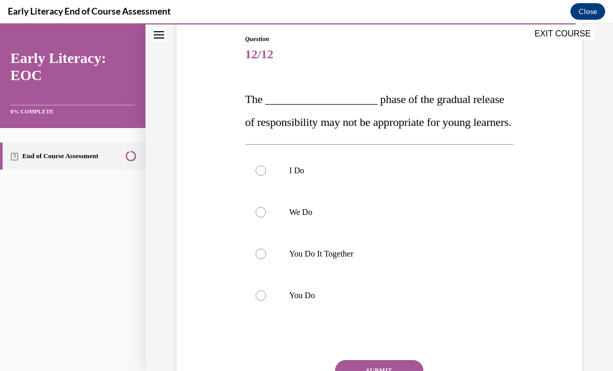
scroll to position [110, 0]
click at [388, 311] on div at bounding box center [379, 295] width 269 height 42
click at [398, 370] on button "SUBMIT" at bounding box center [379, 370] width 88 height 21
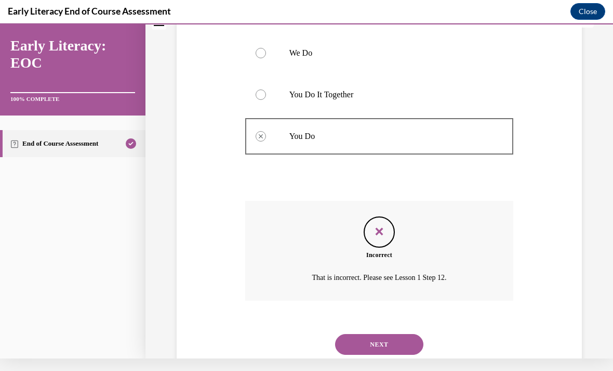
scroll to position [266, 0]
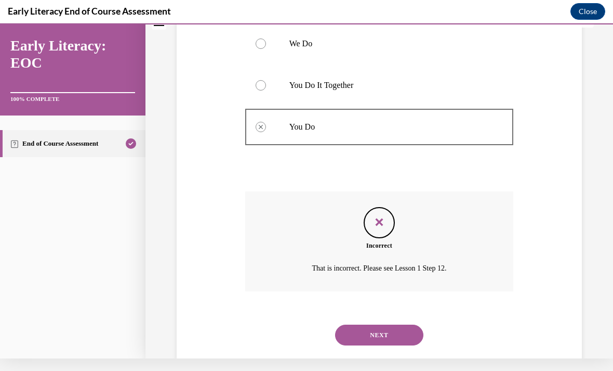
click at [412, 342] on button "NEXT" at bounding box center [379, 334] width 88 height 21
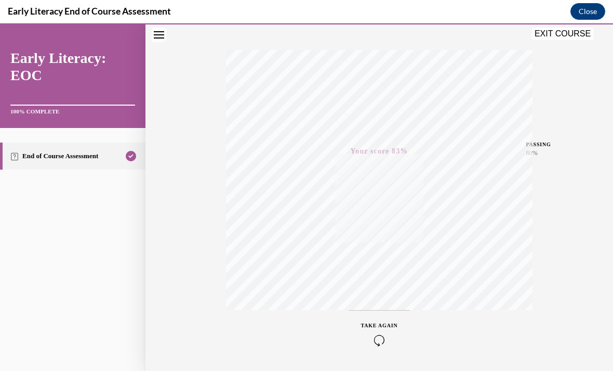
scroll to position [152, 0]
click at [573, 36] on button "EXIT COURSE" at bounding box center [563, 34] width 62 height 12
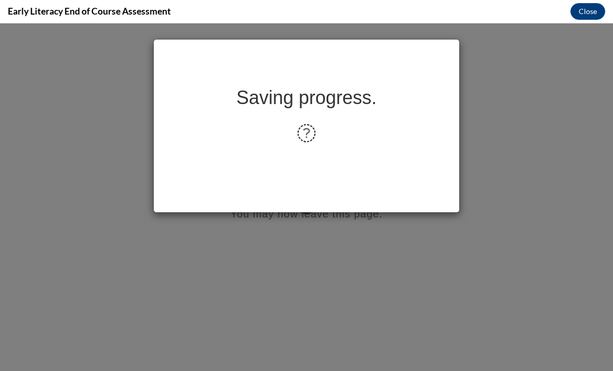
scroll to position [0, 0]
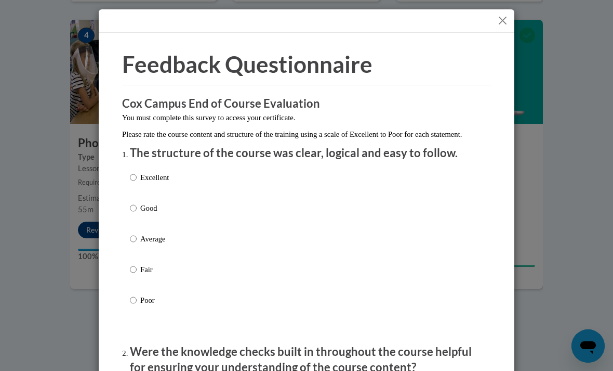
click at [131, 177] on input "Excellent" at bounding box center [133, 177] width 7 height 11
radio input "true"
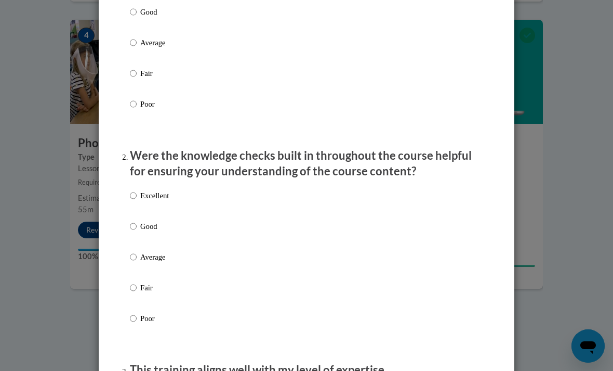
click at [133, 194] on input "Excellent" at bounding box center [133, 195] width 7 height 11
radio input "true"
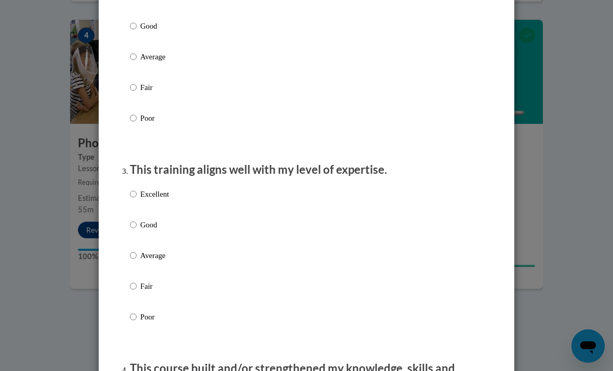
click at [130, 195] on input "Excellent" at bounding box center [133, 193] width 7 height 11
radio input "true"
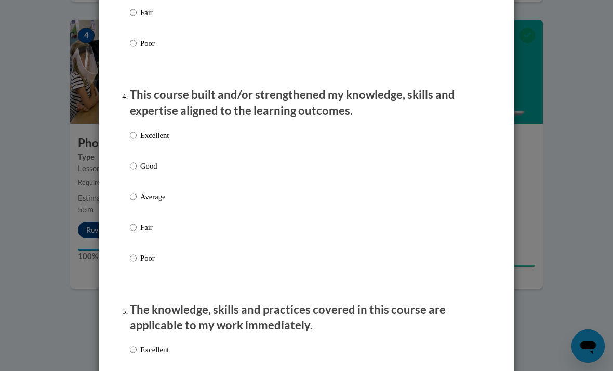
scroll to position [670, 0]
click at [141, 129] on p "Excellent" at bounding box center [154, 134] width 29 height 11
click at [137, 129] on input "Excellent" at bounding box center [133, 134] width 7 height 11
radio input "true"
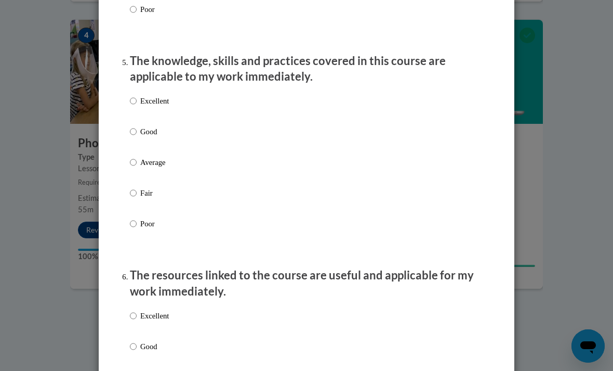
scroll to position [919, 0]
click at [141, 95] on p "Excellent" at bounding box center [154, 100] width 29 height 11
click at [137, 95] on input "Excellent" at bounding box center [133, 100] width 7 height 11
radio input "true"
click at [133, 311] on input "Excellent" at bounding box center [133, 314] width 7 height 11
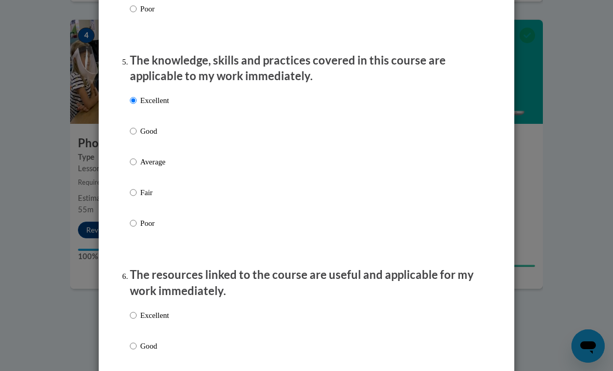
radio input "true"
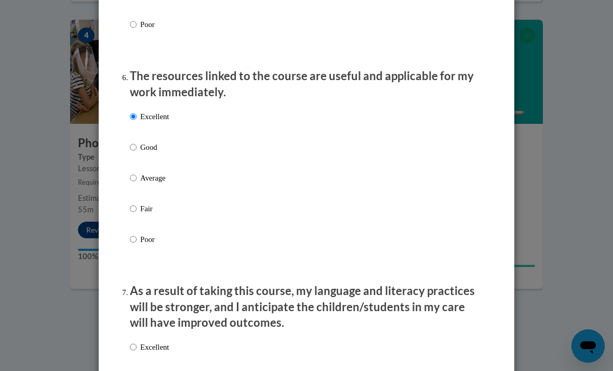
scroll to position [1137, 0]
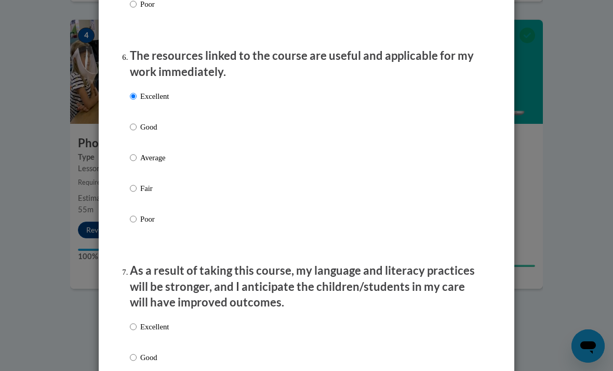
click at [135, 321] on input "Excellent" at bounding box center [133, 326] width 7 height 11
radio input "true"
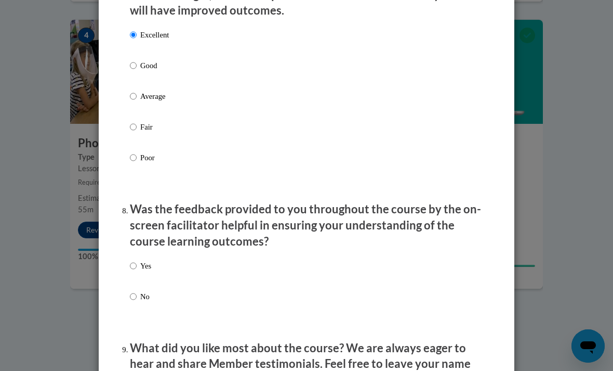
click at [136, 261] on input "Yes" at bounding box center [133, 265] width 7 height 11
radio input "true"
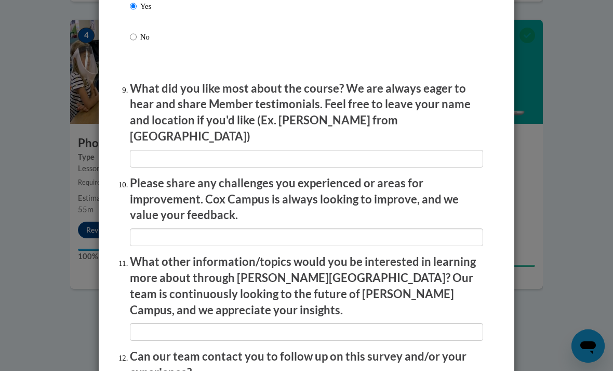
scroll to position [1708, 0]
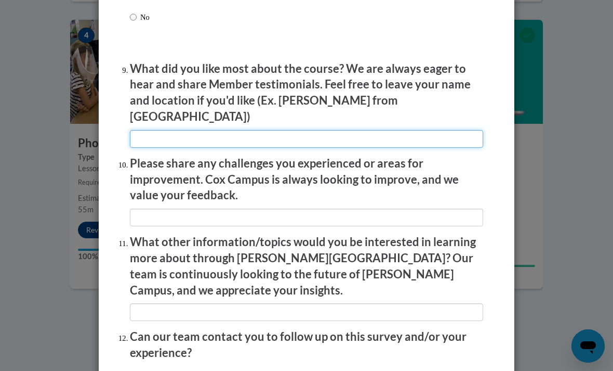
click at [274, 130] on input "textbox" at bounding box center [306, 139] width 353 height 18
type input "The assistance"
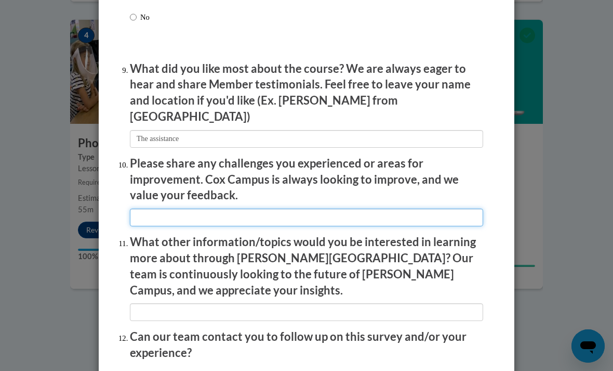
click at [370, 208] on input "textbox" at bounding box center [306, 217] width 353 height 18
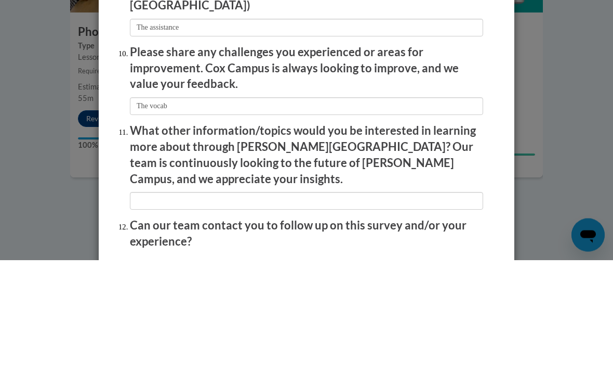
scroll to position [666, 0]
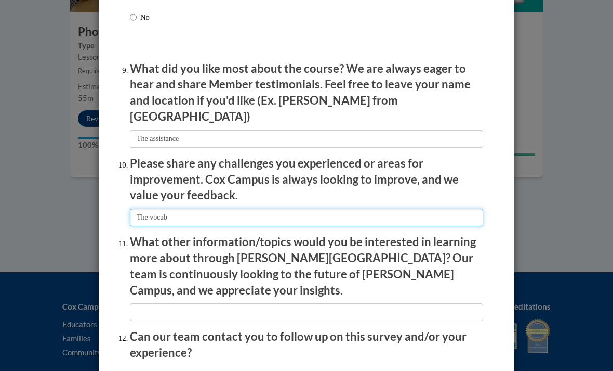
type input "The vocab"
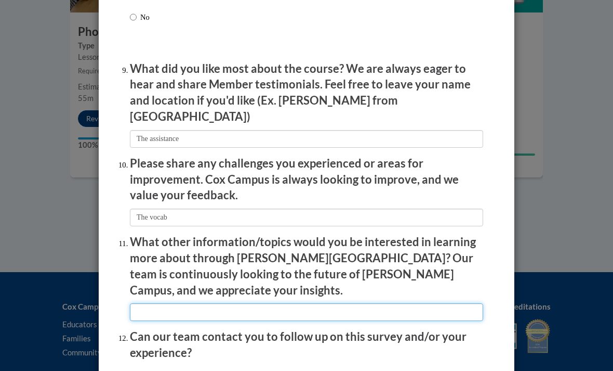
click at [300, 303] on input "textbox" at bounding box center [306, 312] width 353 height 18
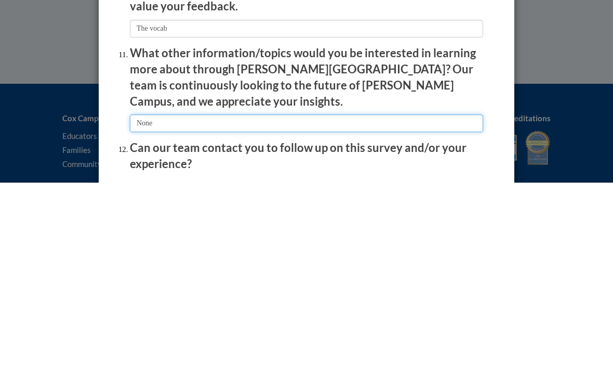
scroll to position [1716, 0]
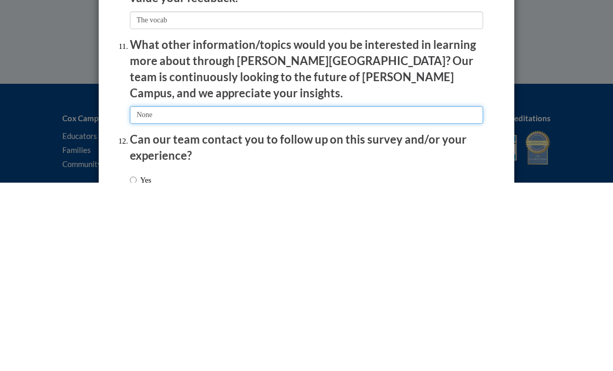
type input "None"
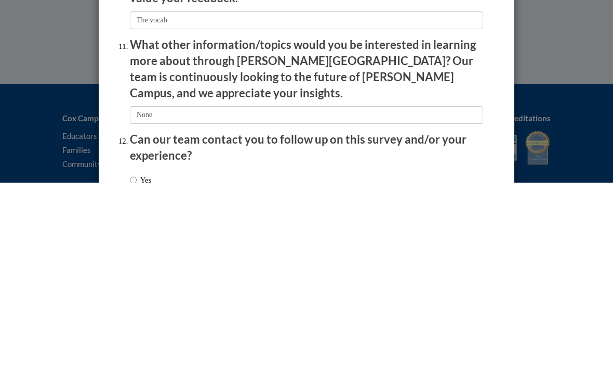
radio input "true"
